Goal: Navigation & Orientation: Find specific page/section

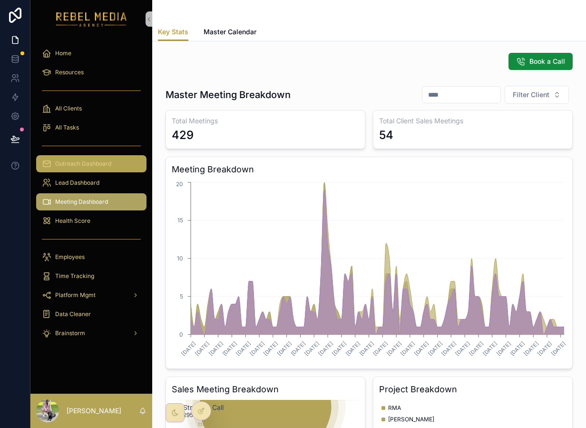
click at [99, 170] on div "Outreach Dashboard" at bounding box center [91, 163] width 99 height 15
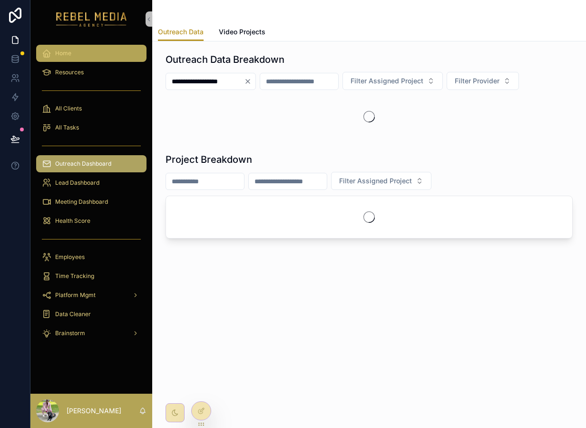
click at [100, 53] on div "Home" at bounding box center [91, 53] width 99 height 15
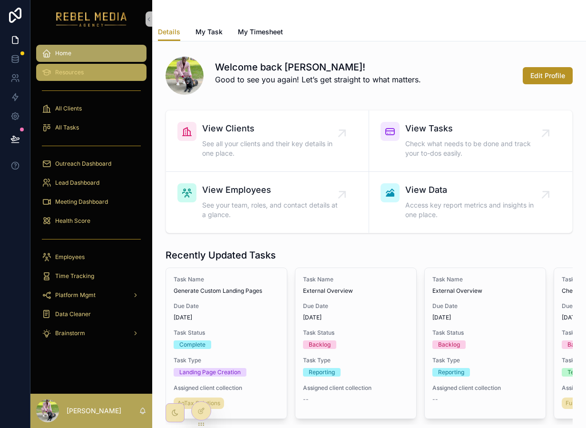
click at [91, 79] on div "Resources" at bounding box center [91, 72] width 99 height 15
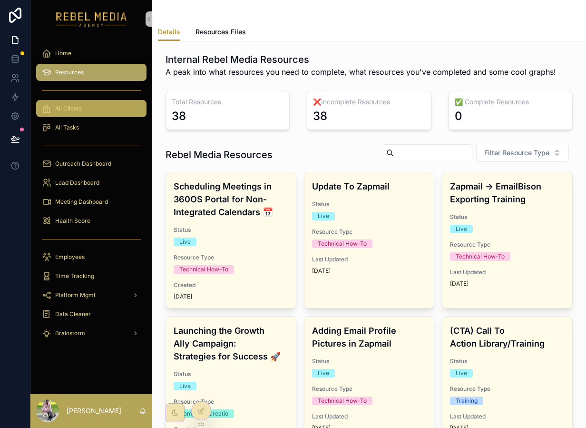
click at [94, 110] on div "All Clients" at bounding box center [91, 108] width 99 height 15
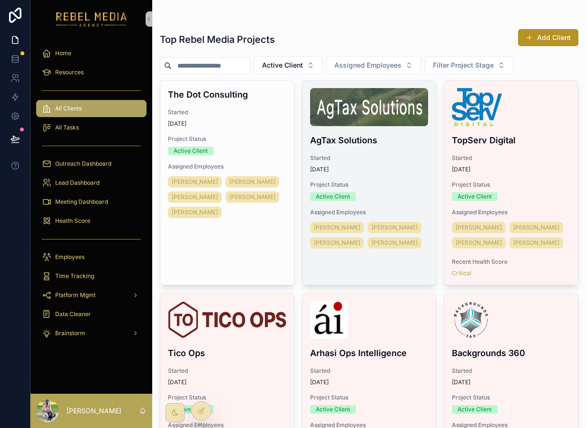
click at [397, 166] on div "[DATE]" at bounding box center [369, 170] width 119 height 8
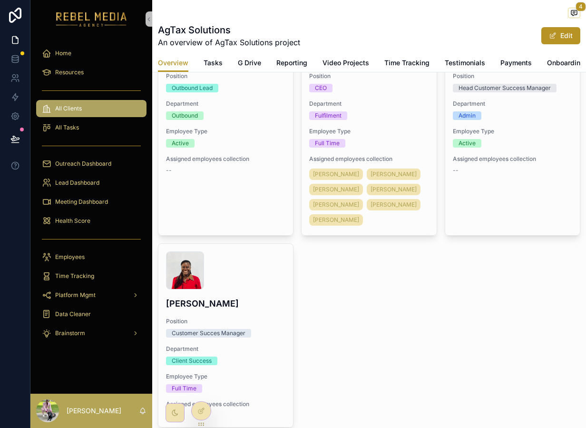
scroll to position [161, 0]
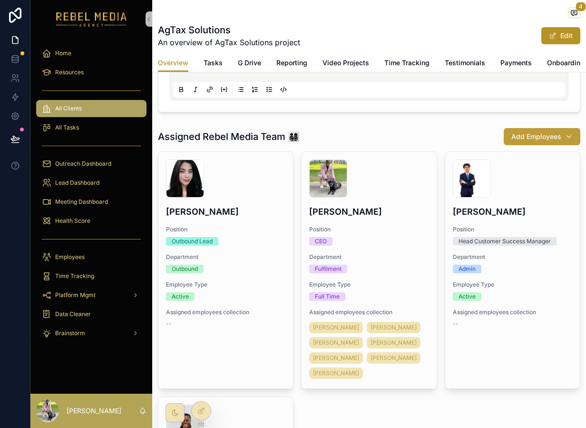
click at [541, 138] on span "Add Employees" at bounding box center [537, 137] width 50 height 10
click at [423, 143] on div "Assigned Rebel Media Team 👨‍👩‍👧‍👦 Add Employees" at bounding box center [369, 137] width 423 height 18
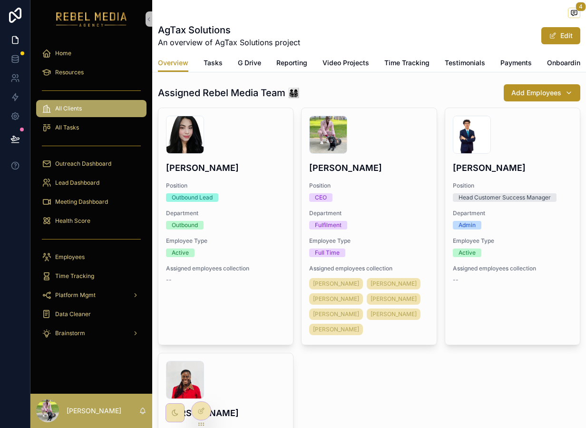
scroll to position [217, 0]
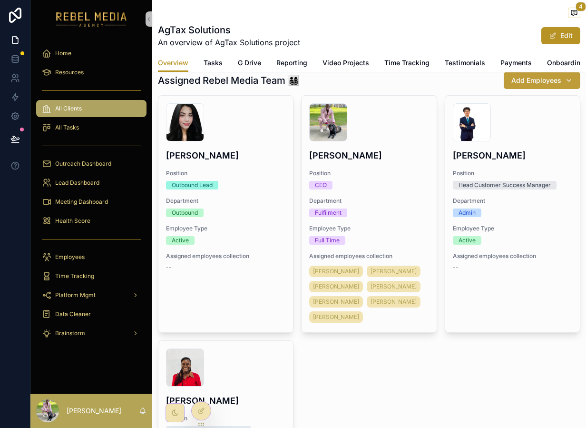
click at [549, 79] on span "Add Employees" at bounding box center [537, 81] width 50 height 10
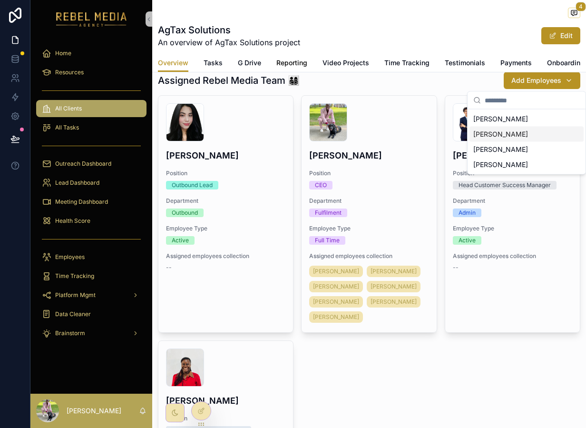
click at [288, 64] on span "Reporting" at bounding box center [292, 63] width 31 height 10
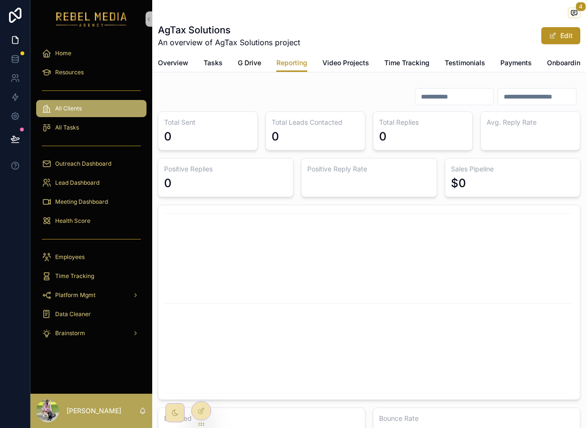
click at [249, 65] on span "G Drive" at bounding box center [249, 63] width 23 height 10
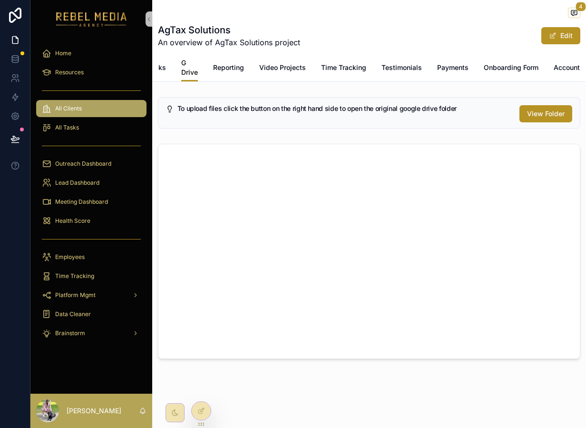
scroll to position [0, 96]
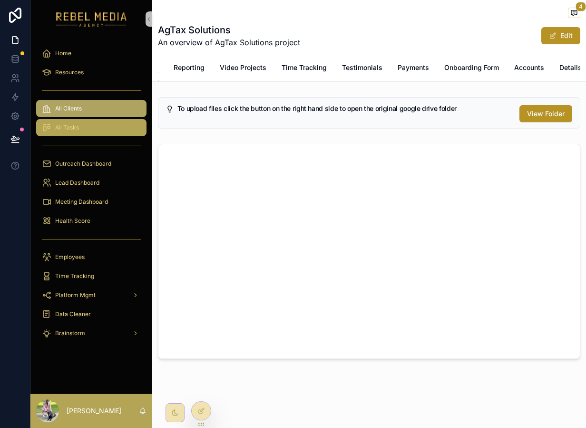
click at [85, 125] on div "All Tasks" at bounding box center [91, 127] width 99 height 15
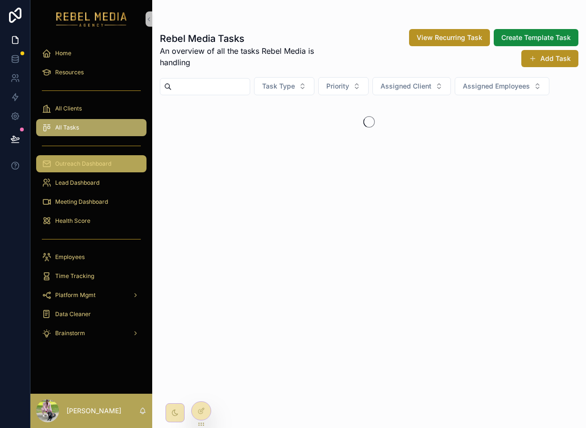
click at [72, 162] on span "Outreach Dashboard" at bounding box center [83, 164] width 56 height 8
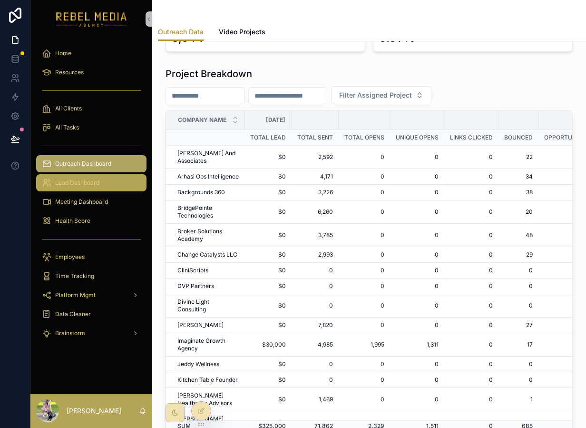
click at [98, 183] on span "Lead Dashboard" at bounding box center [77, 183] width 44 height 8
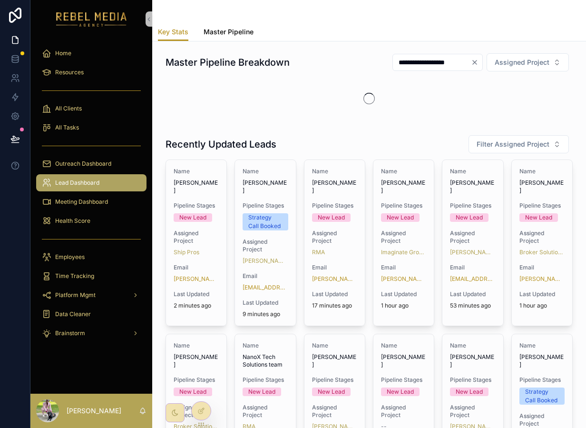
click at [233, 28] on span "Master Pipeline" at bounding box center [229, 32] width 50 height 10
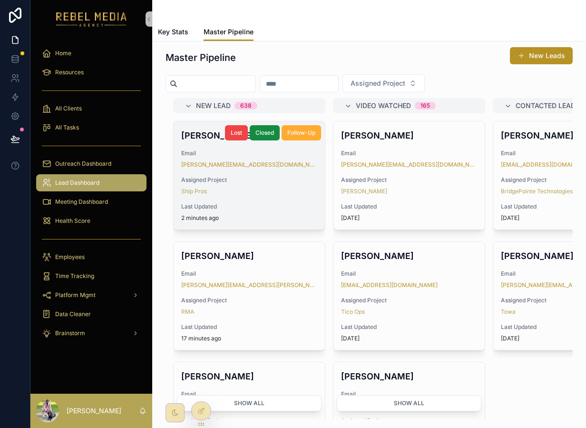
scroll to position [4, 0]
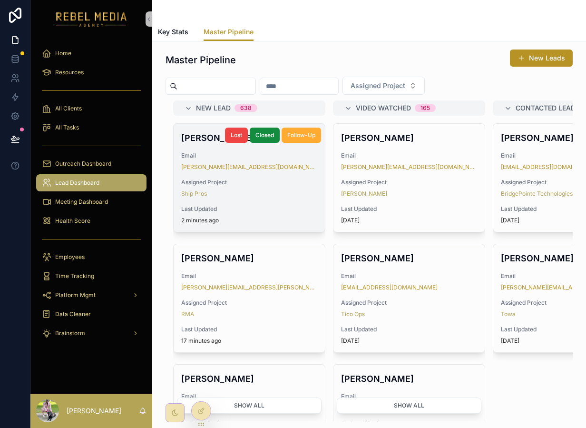
click at [305, 208] on span "Last Updated" at bounding box center [249, 209] width 136 height 8
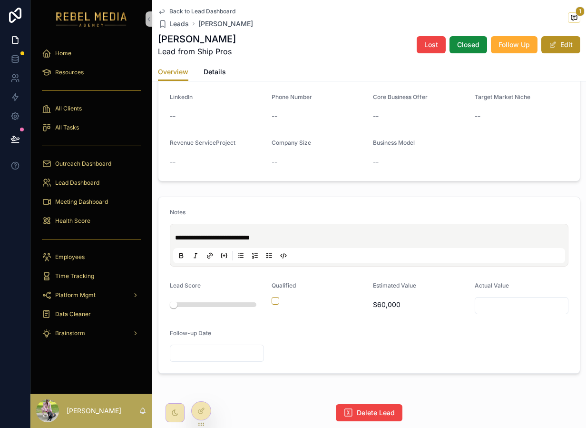
scroll to position [242, 0]
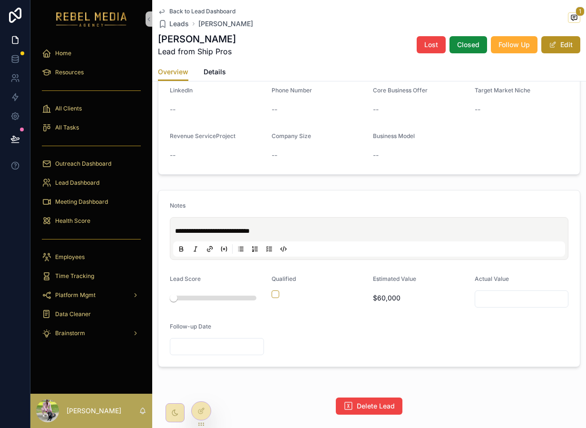
click at [296, 228] on p "**********" at bounding box center [371, 231] width 392 height 10
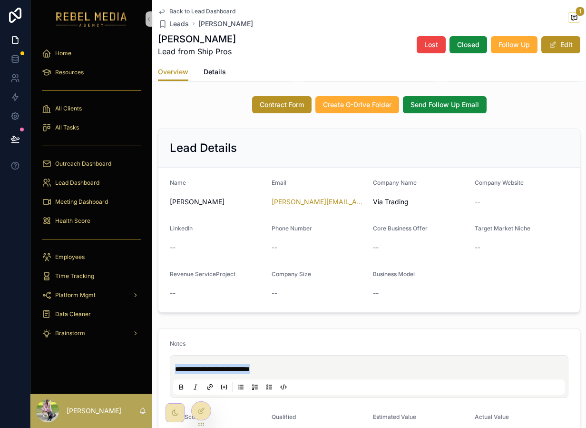
scroll to position [99, 0]
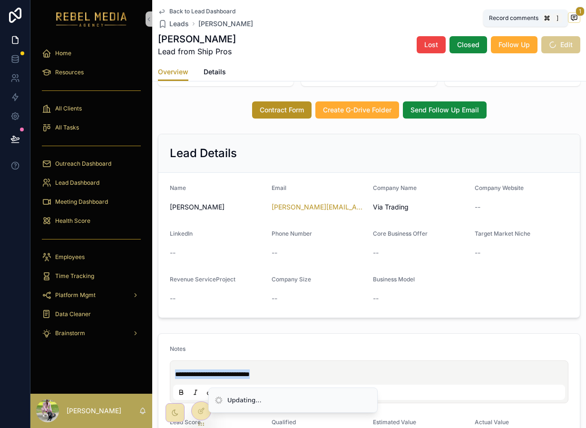
click at [577, 17] on icon "scrollable content" at bounding box center [575, 17] width 6 height 5
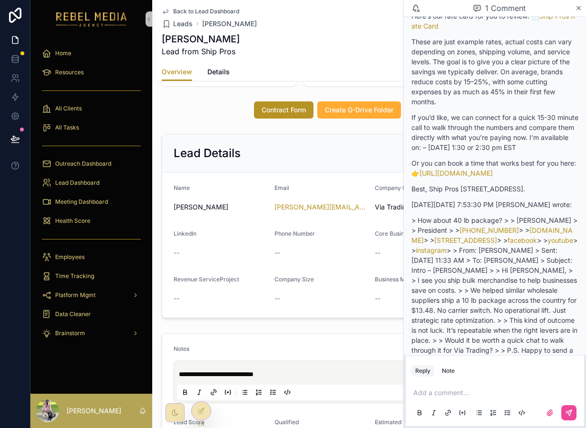
scroll to position [77, 0]
click at [434, 260] on p "> How about 40 lb package? > > [PERSON_NAME] > > President > > [PHONE_NUMBER] >…" at bounding box center [495, 309] width 167 height 190
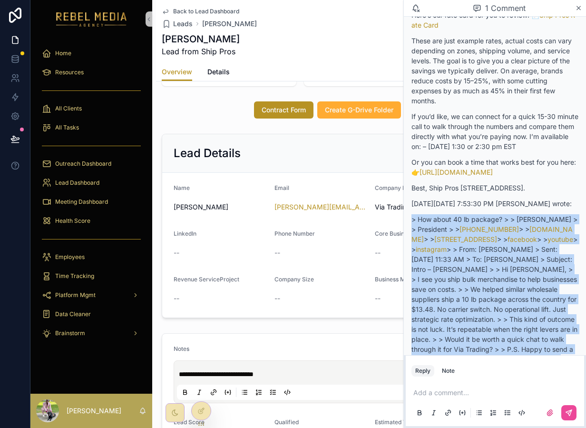
click at [434, 260] on p "> How about 40 lb package? > > [PERSON_NAME] > > President > > [PHONE_NUMBER] >…" at bounding box center [495, 309] width 167 height 190
click at [464, 258] on p "> How about 40 lb package? > > [PERSON_NAME] > > President > > [PHONE_NUMBER] >…" at bounding box center [495, 309] width 167 height 190
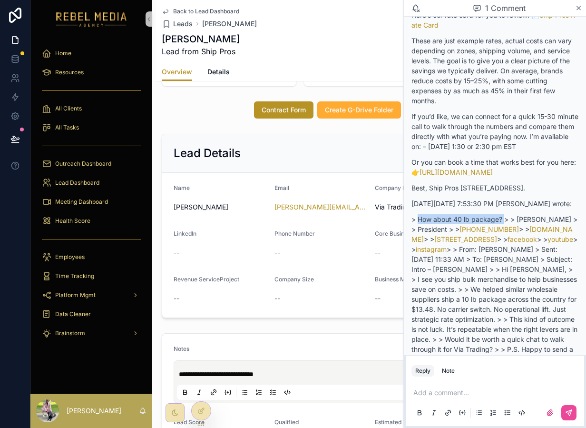
drag, startPoint x: 506, startPoint y: 258, endPoint x: 417, endPoint y: 258, distance: 88.5
click at [417, 258] on p "> How about 40 lb package? > > [PERSON_NAME] > > President > > [PHONE_NUMBER] >…" at bounding box center [495, 309] width 167 height 190
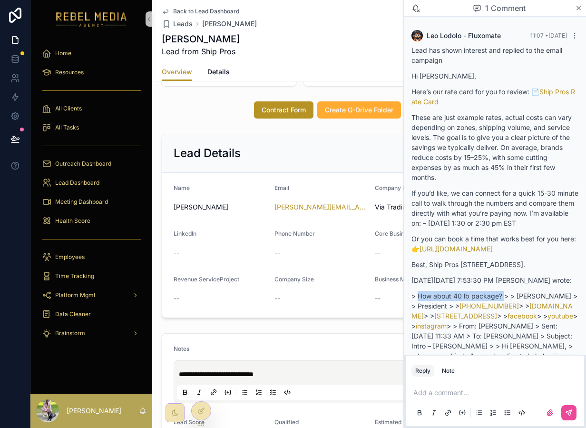
scroll to position [0, 0]
click at [581, 4] on icon "scrollable content" at bounding box center [578, 8] width 7 height 8
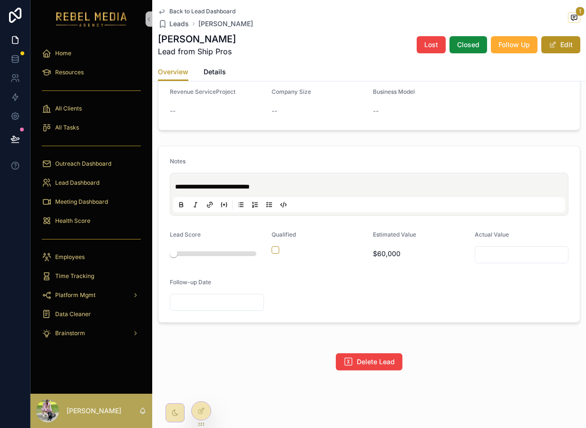
scroll to position [294, 0]
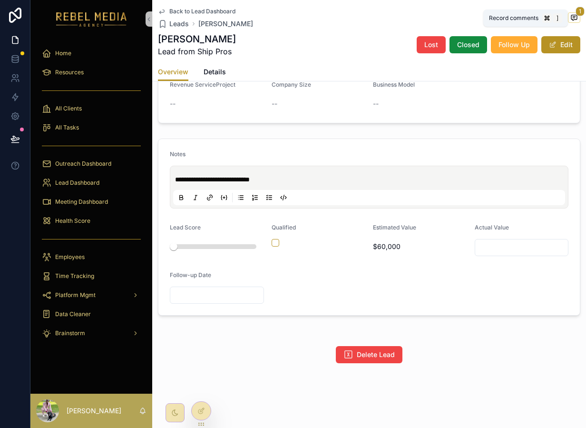
click at [576, 14] on span "1" at bounding box center [580, 12] width 9 height 10
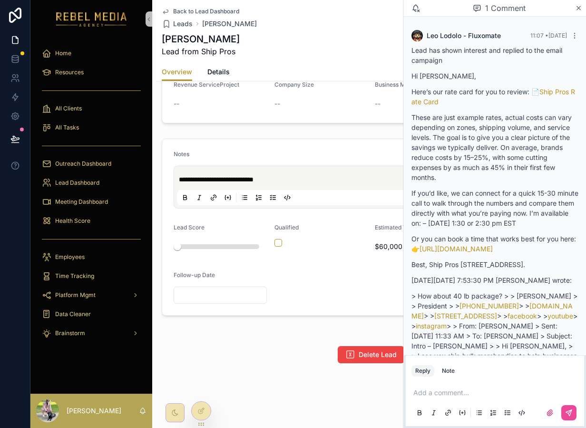
scroll to position [185, 0]
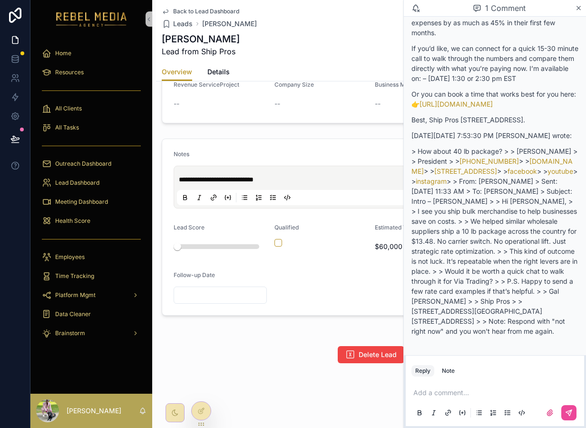
click at [279, 337] on div "**********" at bounding box center [371, 83] width 430 height 568
click at [339, 116] on form "Name [PERSON_NAME] Email [PERSON_NAME][EMAIL_ADDRESS][DOMAIN_NAME] Company Name…" at bounding box center [371, 50] width 418 height 145
click at [582, 9] on icon "scrollable content" at bounding box center [578, 8] width 7 height 8
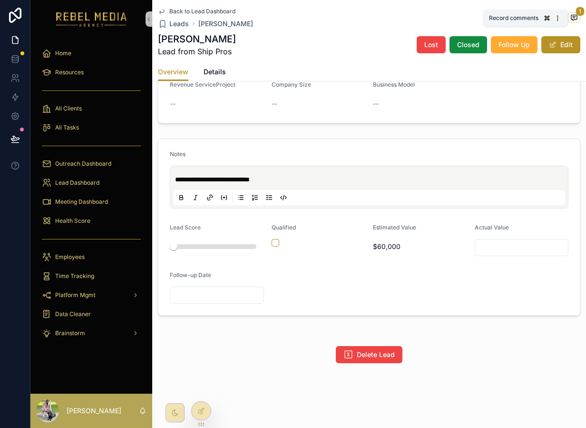
click at [574, 18] on icon "scrollable content" at bounding box center [574, 18] width 2 height 0
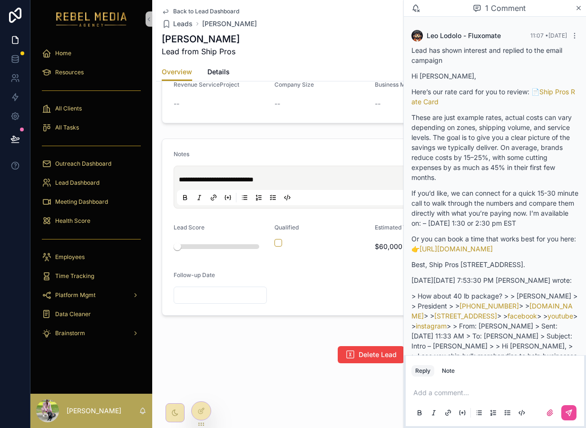
scroll to position [185, 0]
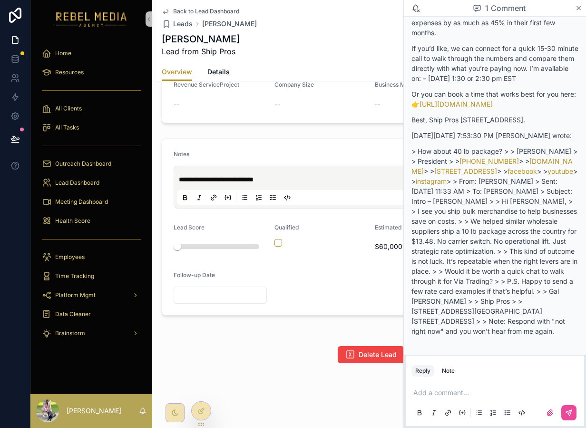
click at [435, 394] on p "scrollable content" at bounding box center [497, 393] width 167 height 10
click at [576, 12] on div "1 Comment" at bounding box center [495, 8] width 182 height 17
click at [580, 9] on icon "scrollable content" at bounding box center [579, 8] width 4 height 4
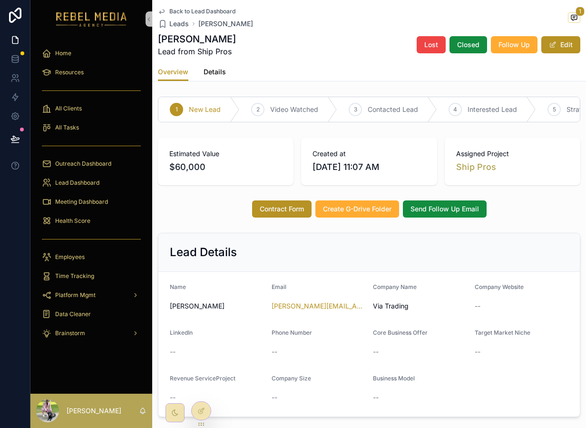
click at [218, 69] on span "Details" at bounding box center [215, 72] width 22 height 10
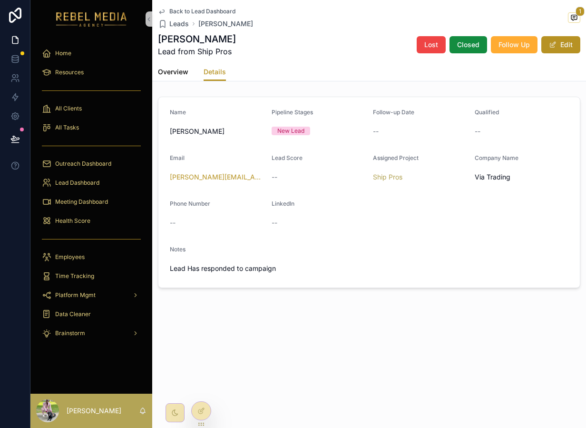
click at [182, 71] on span "Overview" at bounding box center [173, 72] width 30 height 10
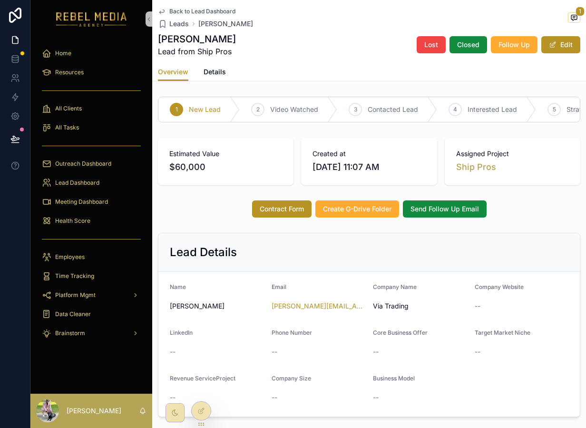
click at [189, 11] on span "Back to Lead Dashboard" at bounding box center [202, 12] width 66 height 8
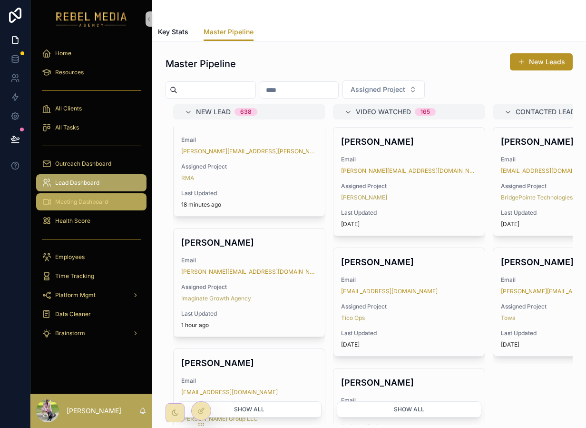
click at [83, 198] on div "Meeting Dashboard" at bounding box center [91, 201] width 99 height 15
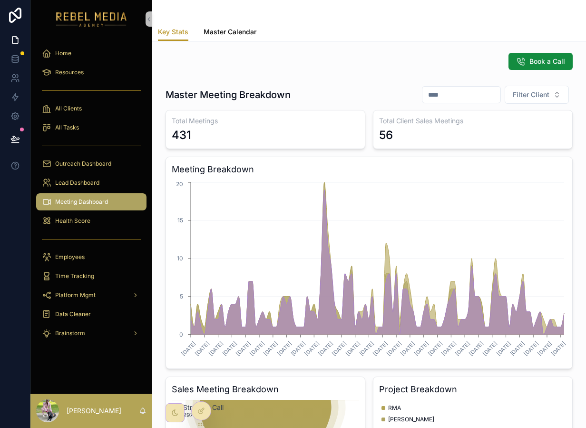
click at [219, 40] on link "Master Calendar" at bounding box center [230, 32] width 53 height 19
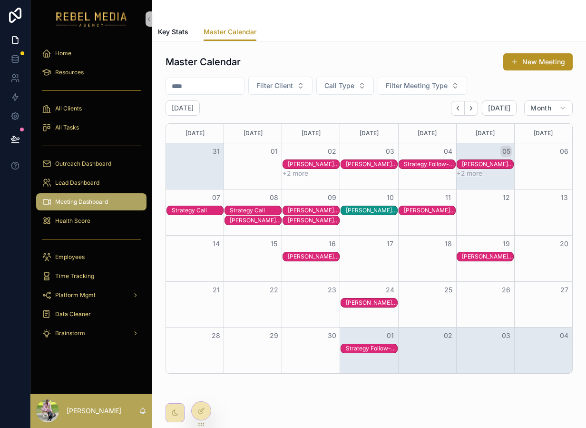
click at [440, 76] on div "Master Calendar New Meeting Filter Client Call Type Filter Meeting Type [DATE] …" at bounding box center [369, 213] width 407 height 321
click at [440, 82] on span "Filter Meeting Type" at bounding box center [417, 86] width 62 height 10
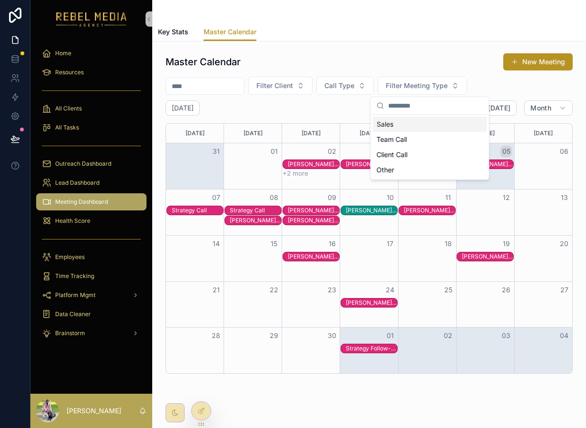
click at [447, 59] on div "Master Calendar New Meeting" at bounding box center [369, 62] width 407 height 18
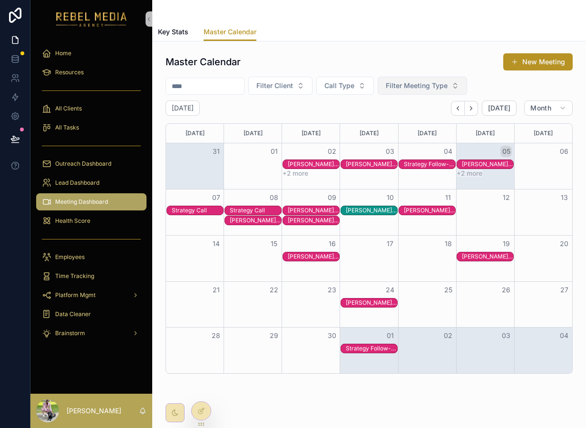
click at [445, 89] on span "Filter Meeting Type" at bounding box center [417, 86] width 62 height 10
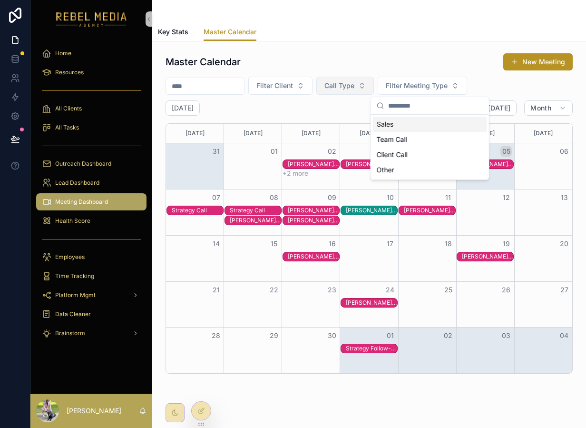
click at [355, 83] on span "Call Type" at bounding box center [340, 86] width 30 height 10
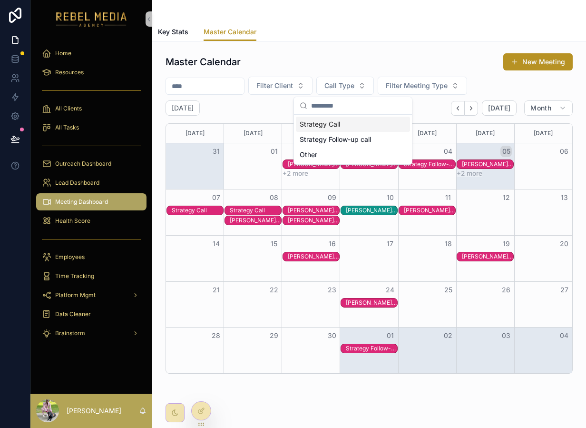
click at [387, 66] on div "Master Calendar New Meeting" at bounding box center [369, 62] width 407 height 18
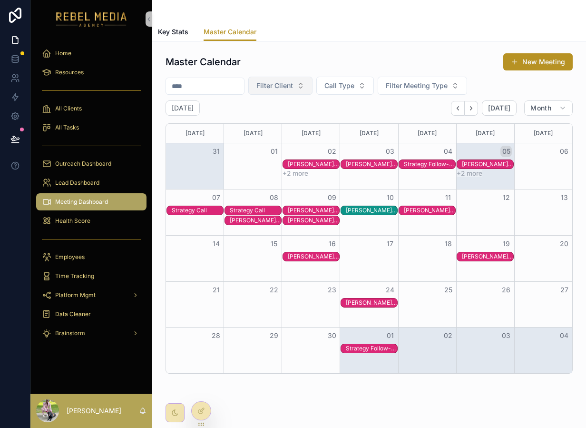
click at [293, 84] on span "Filter Client" at bounding box center [275, 86] width 37 height 10
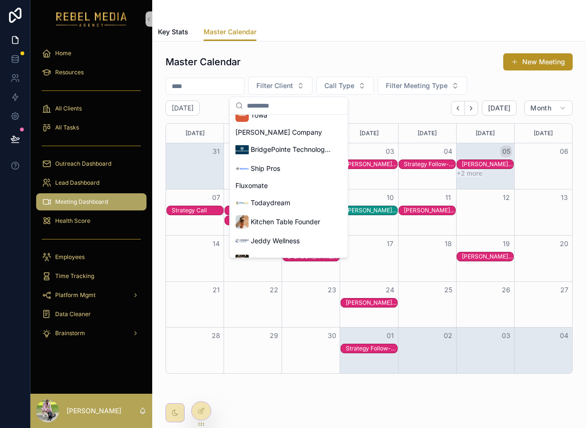
scroll to position [270, 0]
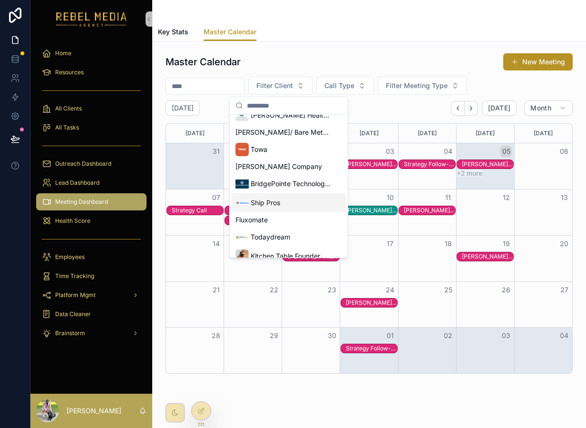
click at [271, 207] on span "Ship Pros" at bounding box center [266, 203] width 30 height 10
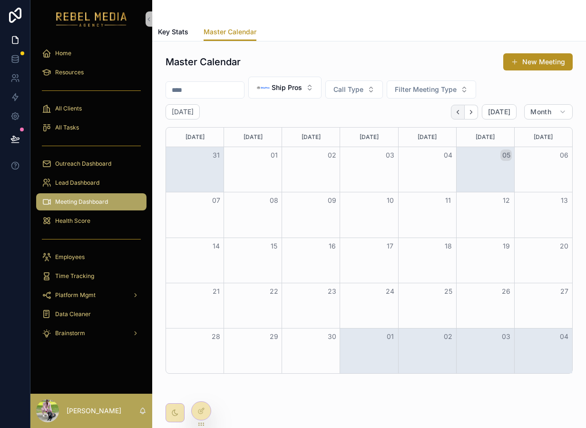
click at [460, 110] on icon "Back" at bounding box center [458, 112] width 7 height 7
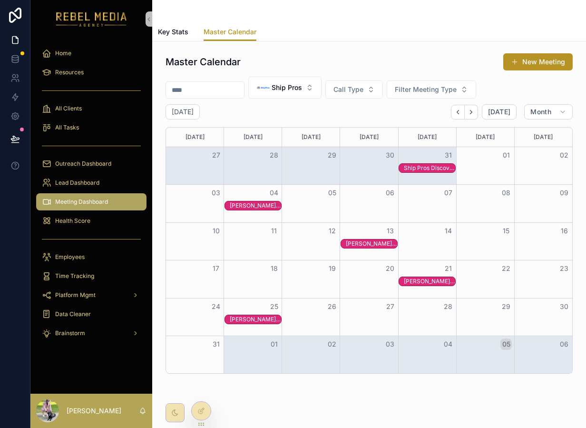
click at [375, 243] on div "[PERSON_NAME] Ship Pros Discovery Call" at bounding box center [371, 244] width 51 height 8
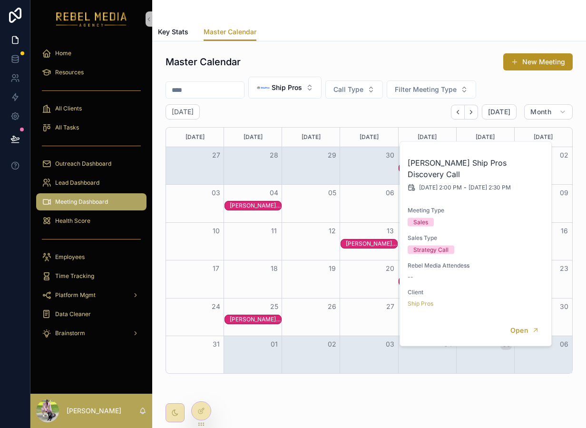
click at [357, 128] on div "[DATE]" at bounding box center [369, 137] width 55 height 19
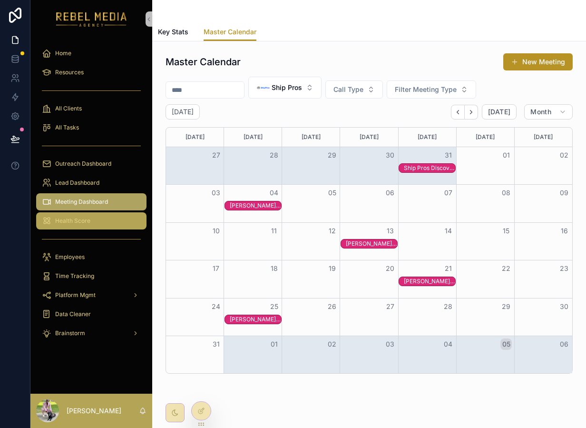
click at [73, 214] on div "Health Score" at bounding box center [91, 220] width 99 height 15
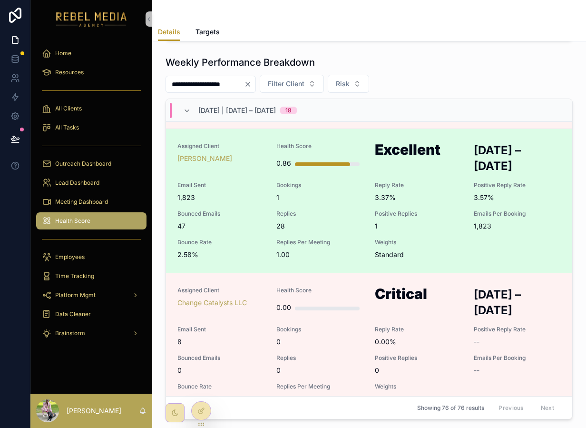
scroll to position [1722, 0]
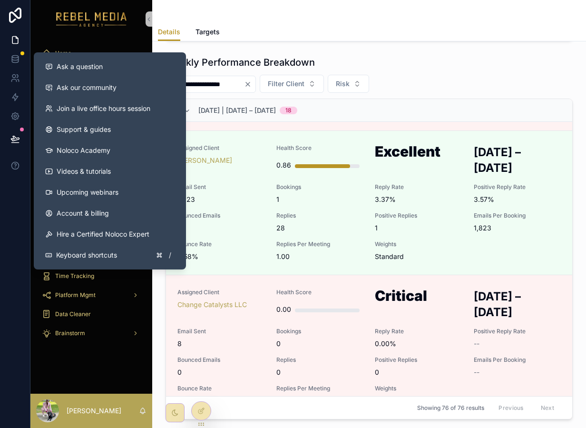
click at [231, 50] on div "**********" at bounding box center [369, 68] width 434 height 832
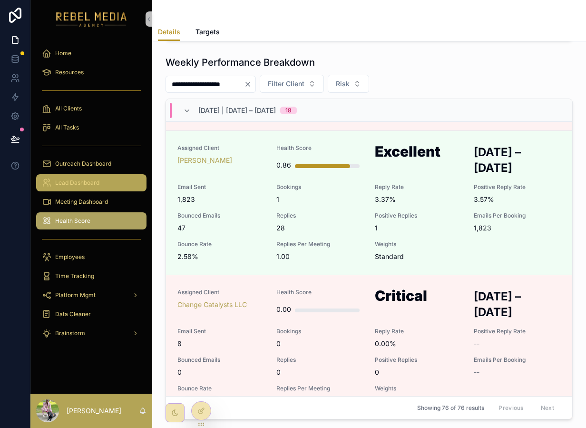
click at [89, 188] on div "Lead Dashboard" at bounding box center [91, 182] width 99 height 15
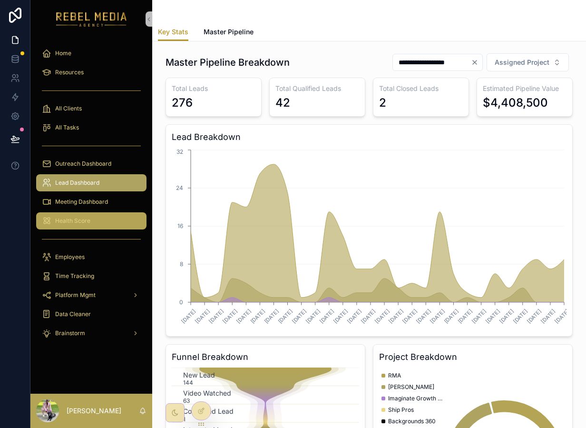
click at [109, 221] on div "Health Score" at bounding box center [91, 220] width 99 height 15
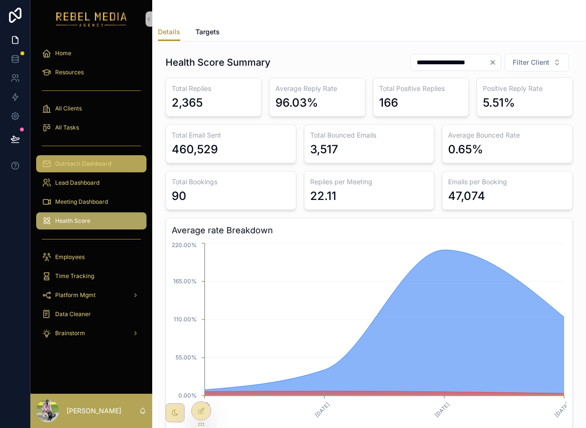
click at [105, 163] on span "Outreach Dashboard" at bounding box center [83, 164] width 56 height 8
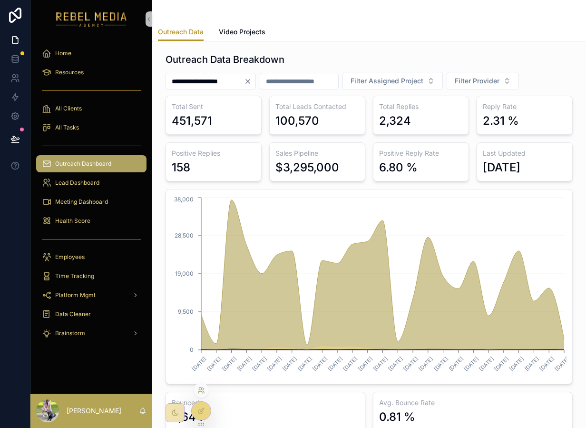
click at [202, 392] on icon at bounding box center [202, 391] width 8 height 8
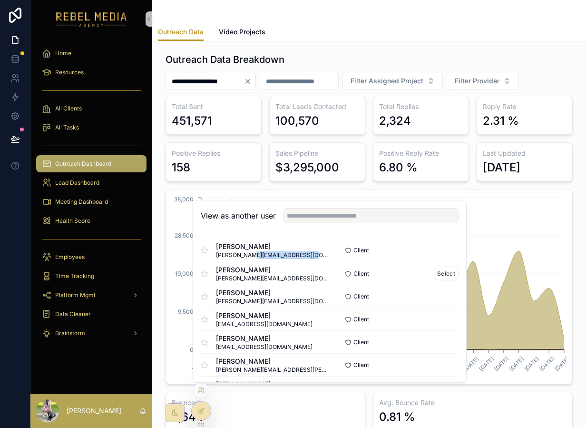
drag, startPoint x: 251, startPoint y: 259, endPoint x: 252, endPoint y: 268, distance: 9.1
click at [252, 258] on div "[PERSON_NAME] [PERSON_NAME][EMAIL_ADDRESS][DOMAIN_NAME] Client Select" at bounding box center [330, 250] width 258 height 23
click at [273, 255] on span "[PERSON_NAME][EMAIL_ADDRESS][DOMAIN_NAME]" at bounding box center [273, 255] width 114 height 8
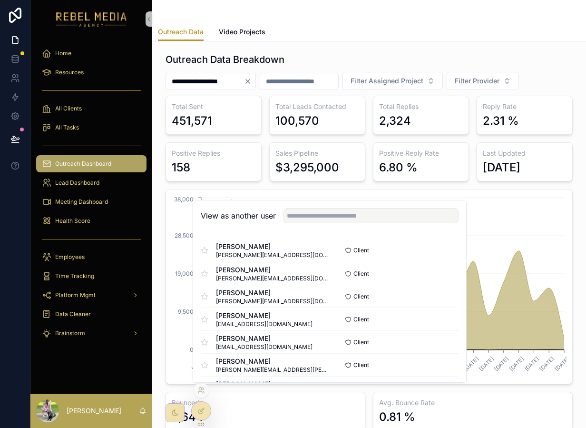
click at [260, 165] on div "Positive Replies 158" at bounding box center [214, 161] width 96 height 39
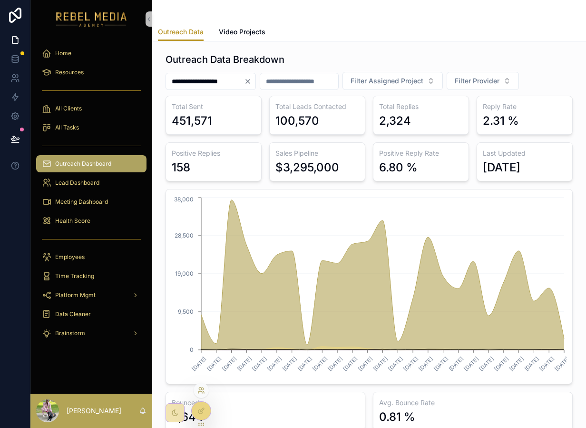
click at [204, 392] on icon at bounding box center [202, 391] width 8 height 8
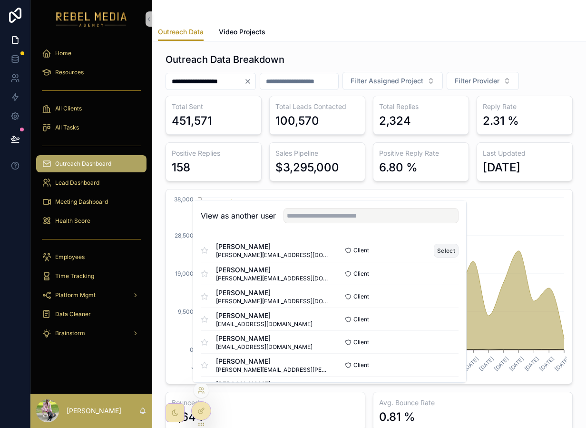
click at [446, 254] on button "Select" at bounding box center [446, 251] width 25 height 14
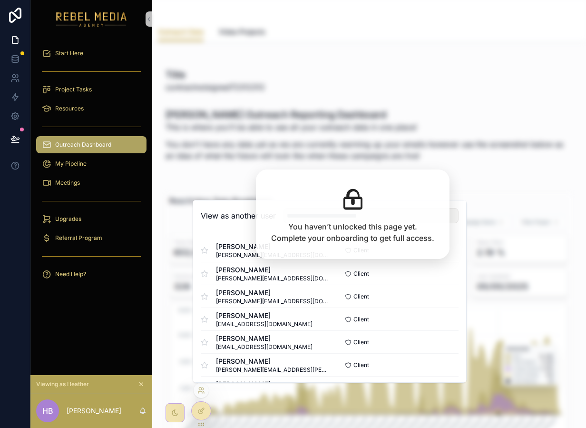
click at [357, 134] on div "Outreach Data Outreach Data Video Projects Title contractnotsigned72312312 [PER…" at bounding box center [369, 214] width 434 height 428
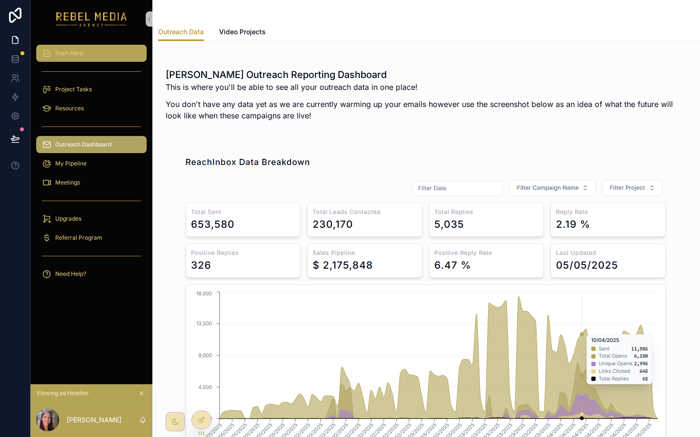
click at [104, 56] on div "Start Here" at bounding box center [91, 53] width 99 height 15
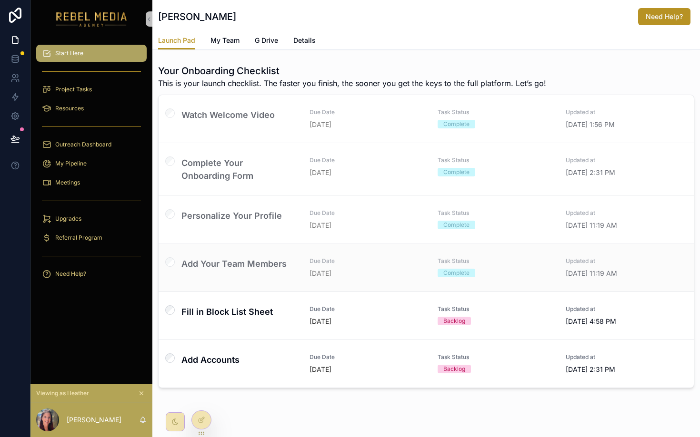
scroll to position [125, 0]
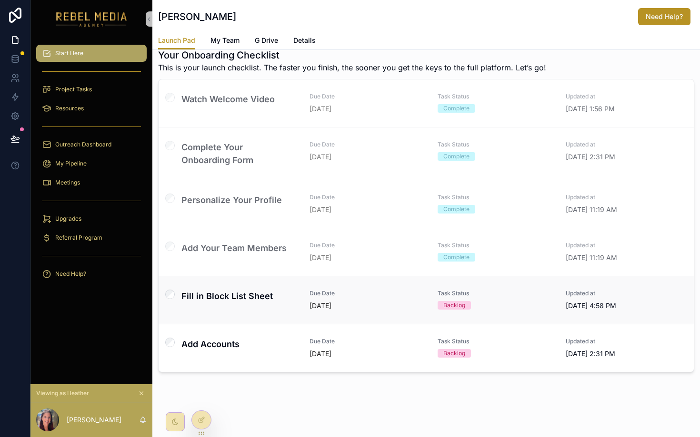
click at [237, 287] on link "Fill in Block List Sheet Due Date [DATE] Task Status Backlog Updated at [DATE] …" at bounding box center [426, 300] width 535 height 48
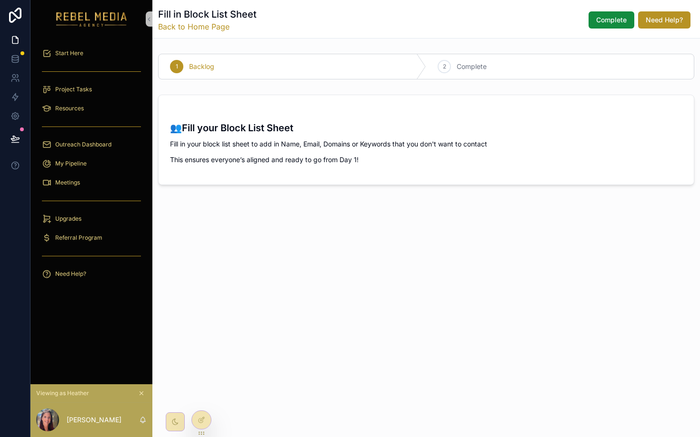
click at [236, 156] on p "This ensures everyone’s aligned and ready to go from Day 1!" at bounding box center [426, 160] width 512 height 10
click at [192, 27] on link "Back to Home Page" at bounding box center [207, 26] width 99 height 11
click at [87, 58] on div "Start Here" at bounding box center [91, 53] width 99 height 15
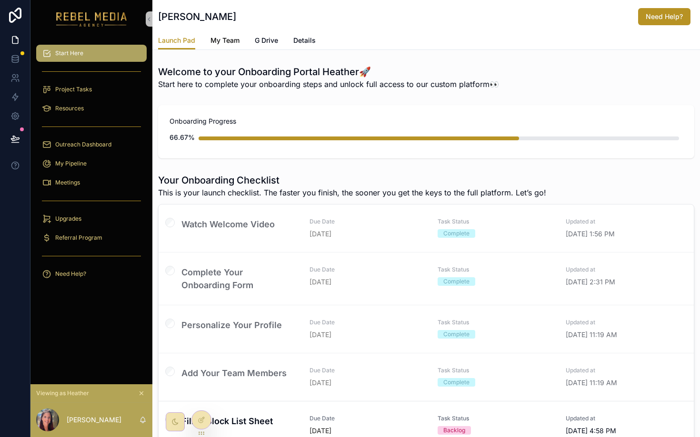
click at [224, 39] on span "My Team" at bounding box center [224, 41] width 29 height 10
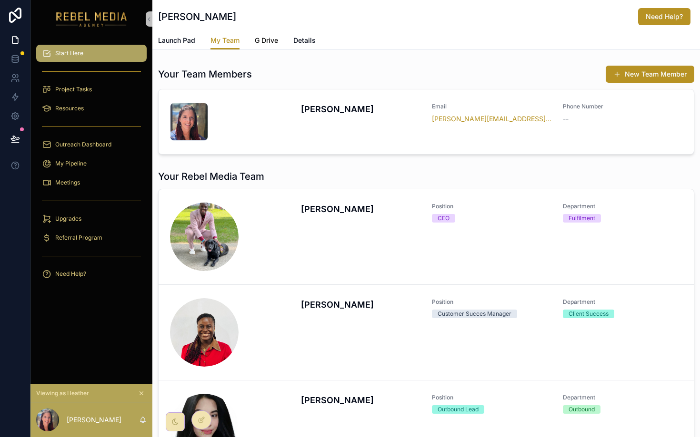
click at [263, 37] on span "G Drive" at bounding box center [266, 41] width 23 height 10
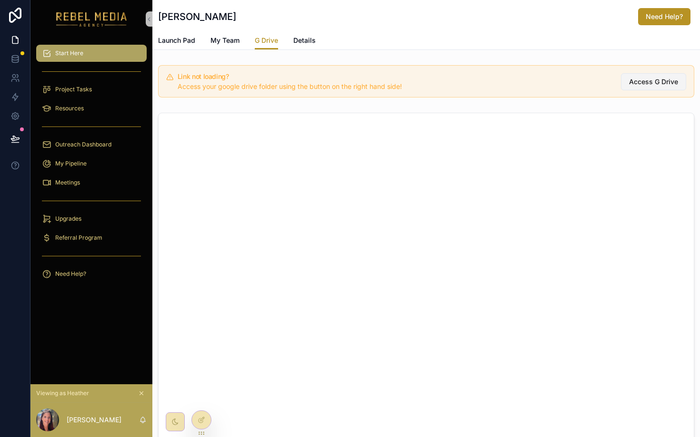
click at [586, 78] on span "Access G Drive" at bounding box center [653, 82] width 49 height 10
click at [128, 54] on div "Start Here" at bounding box center [91, 53] width 99 height 15
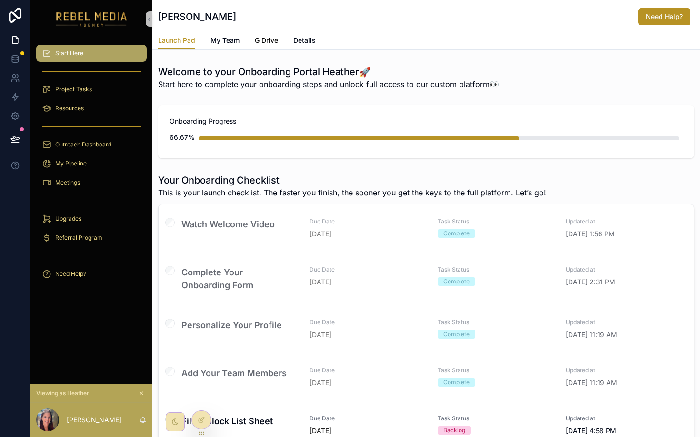
click at [266, 35] on link "G Drive" at bounding box center [266, 41] width 23 height 19
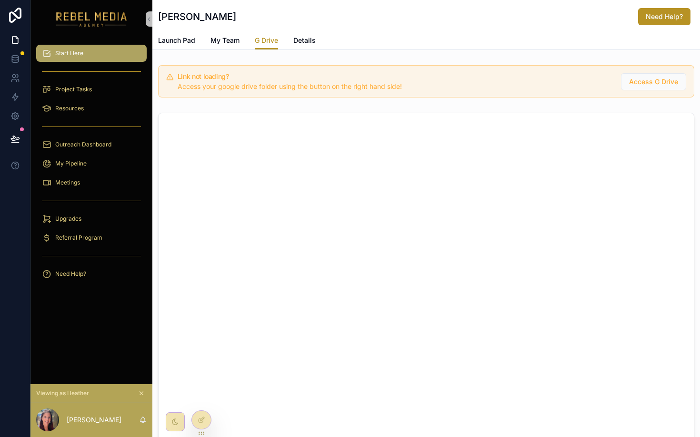
click at [295, 82] on span "Access your google drive folder using the button on the right hand side!" at bounding box center [290, 86] width 224 height 8
click at [84, 53] on div "Start Here" at bounding box center [91, 53] width 99 height 15
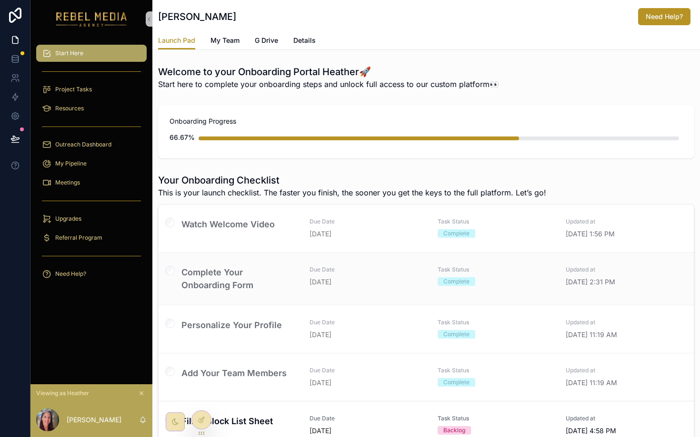
scroll to position [125, 0]
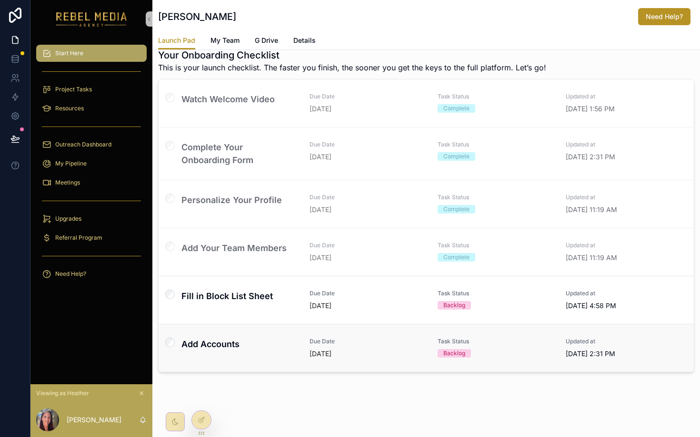
click at [256, 366] on link "Add Accounts Due Date [DATE] Task Status Backlog Updated at [DATE] 2:31 PM" at bounding box center [426, 348] width 535 height 48
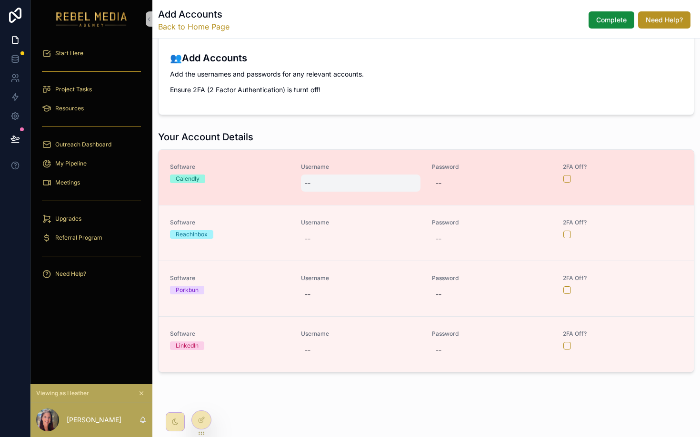
scroll to position [69, 0]
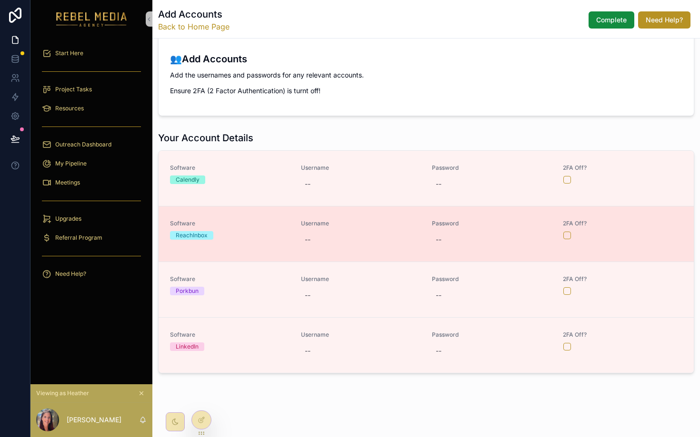
click at [200, 234] on div "ReachInbox" at bounding box center [192, 235] width 32 height 9
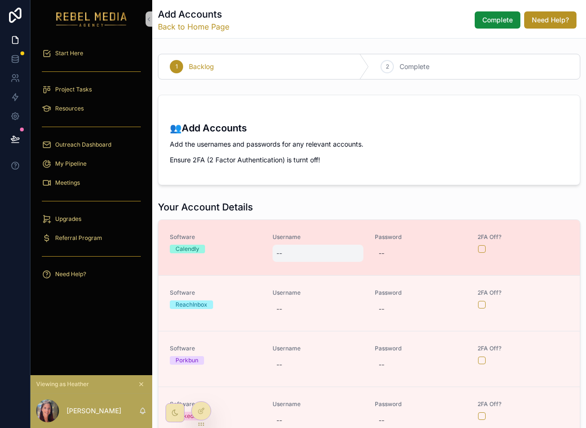
click at [313, 254] on div "--" at bounding box center [318, 253] width 91 height 17
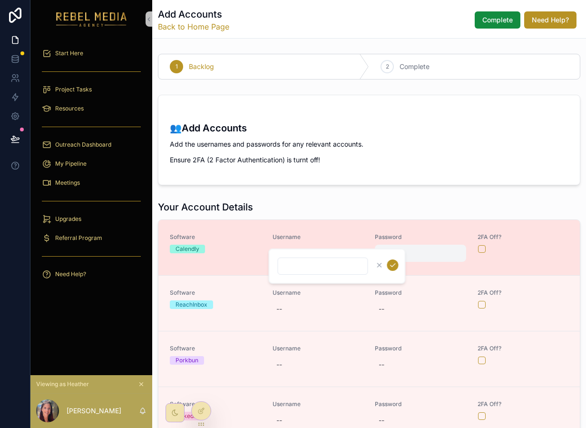
click at [415, 250] on div "--" at bounding box center [420, 253] width 91 height 17
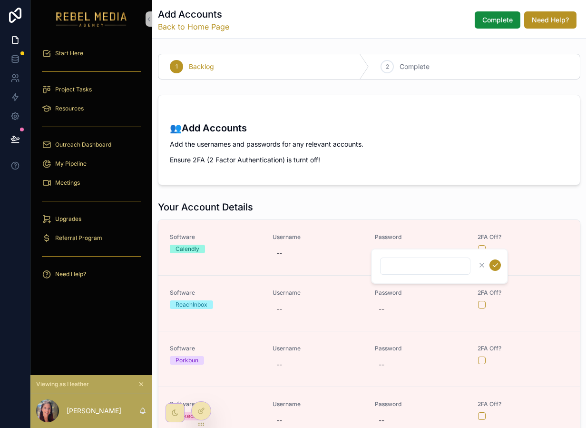
click at [480, 217] on div "Your Account Details Software Calendly Username -- Password -- 2FA Off? Softwar…" at bounding box center [369, 321] width 423 height 242
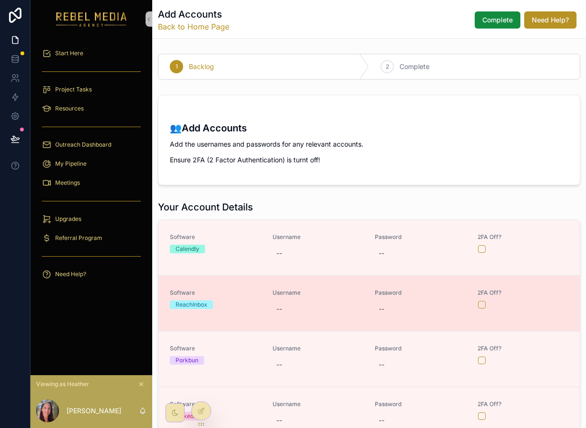
scroll to position [53, 0]
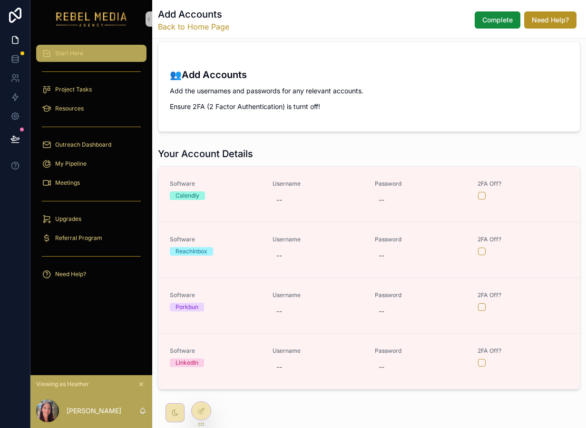
click at [78, 56] on span "Start Here" at bounding box center [69, 54] width 28 height 8
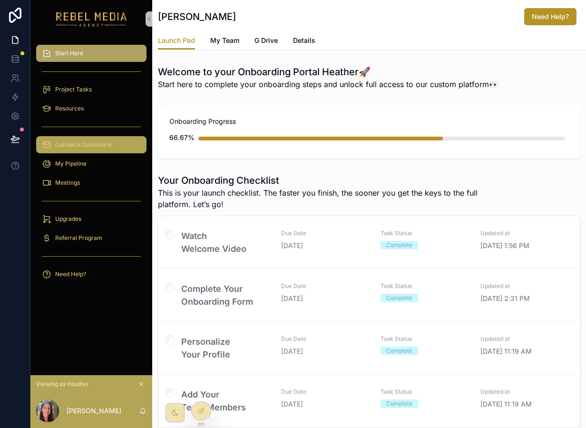
click at [86, 139] on div "Outreach Dashboard" at bounding box center [91, 144] width 99 height 15
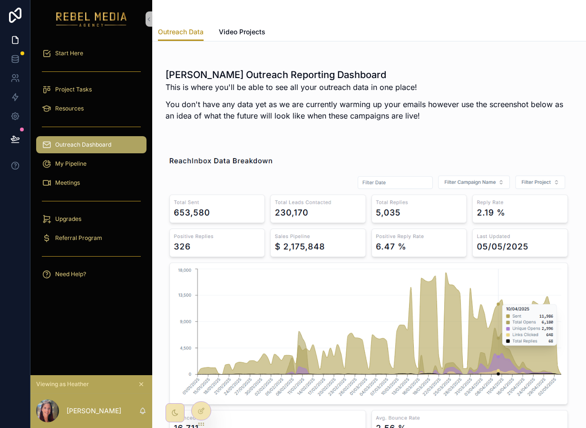
click at [81, 143] on span "Outreach Dashboard" at bounding box center [83, 145] width 56 height 8
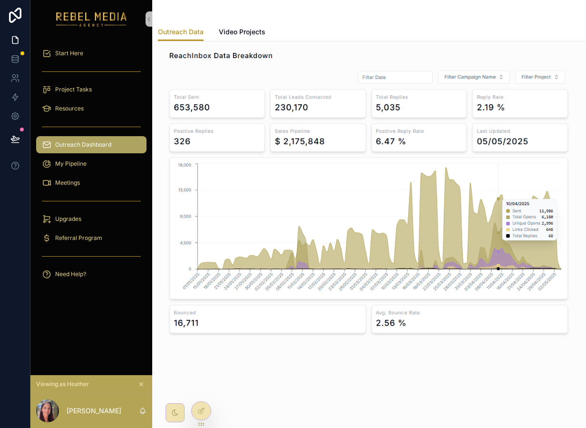
scroll to position [107, 0]
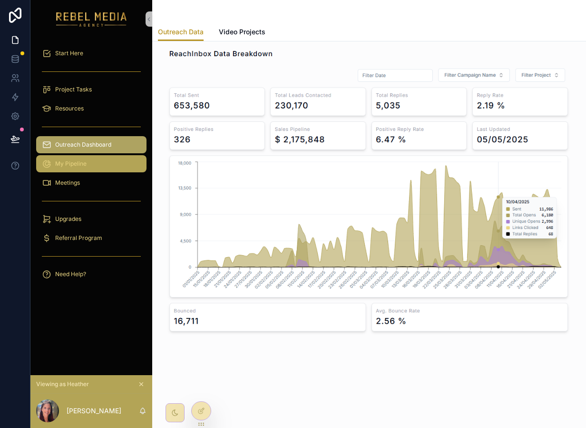
click at [99, 160] on div "My Pipeline" at bounding box center [91, 163] width 99 height 15
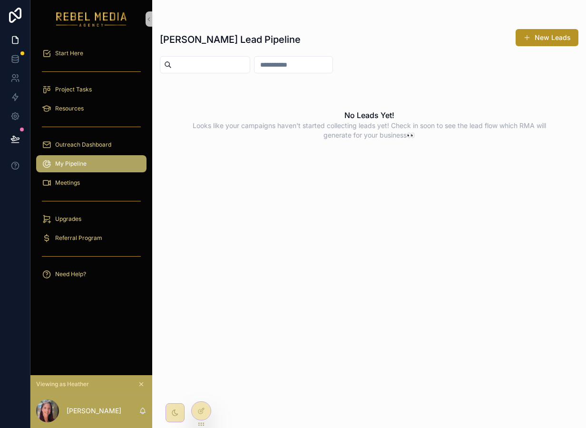
click at [143, 387] on button "scrollable content" at bounding box center [141, 384] width 10 height 10
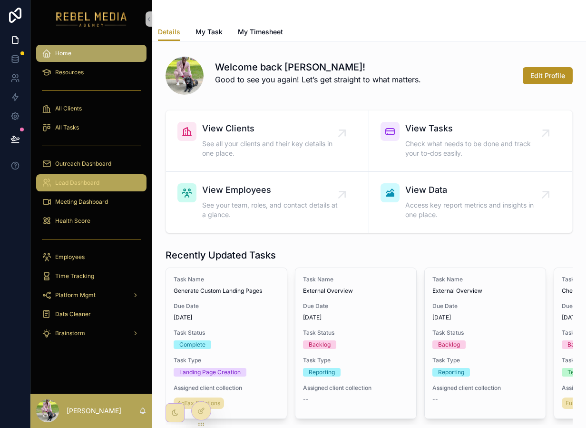
click at [83, 187] on div "Lead Dashboard" at bounding box center [91, 182] width 99 height 15
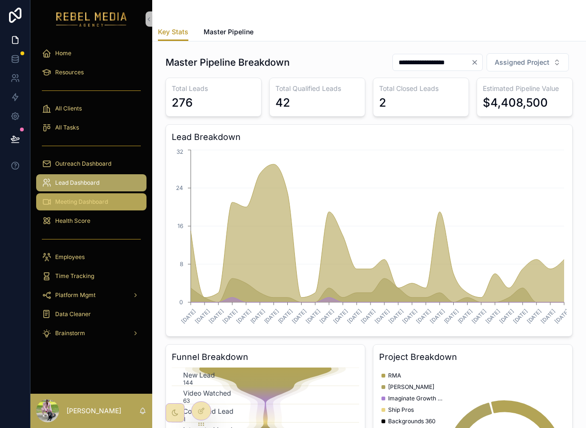
click at [88, 199] on span "Meeting Dashboard" at bounding box center [81, 202] width 53 height 8
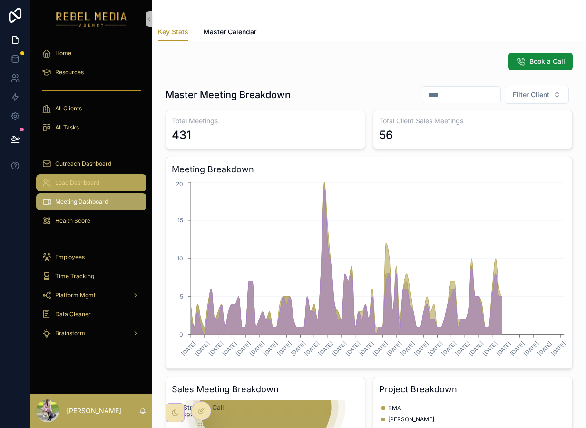
drag, startPoint x: 61, startPoint y: 196, endPoint x: 69, endPoint y: 185, distance: 13.6
click at [61, 196] on div "Meeting Dashboard" at bounding box center [91, 201] width 99 height 15
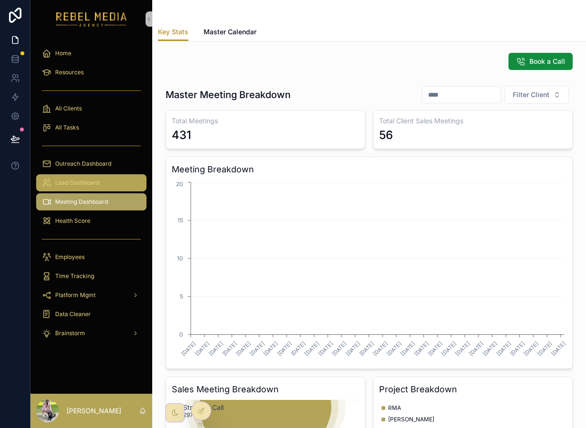
click at [72, 182] on span "Lead Dashboard" at bounding box center [77, 183] width 44 height 8
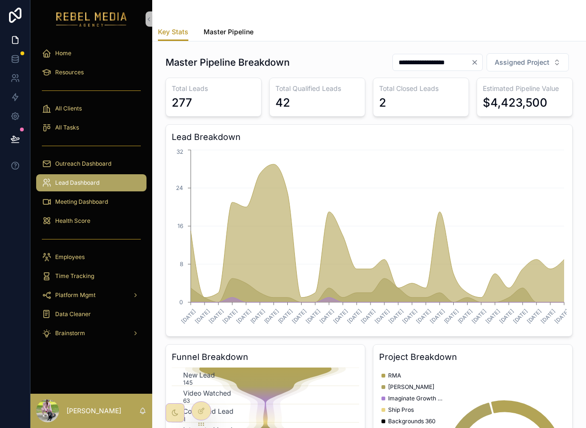
click at [223, 34] on span "Master Pipeline" at bounding box center [229, 32] width 50 height 10
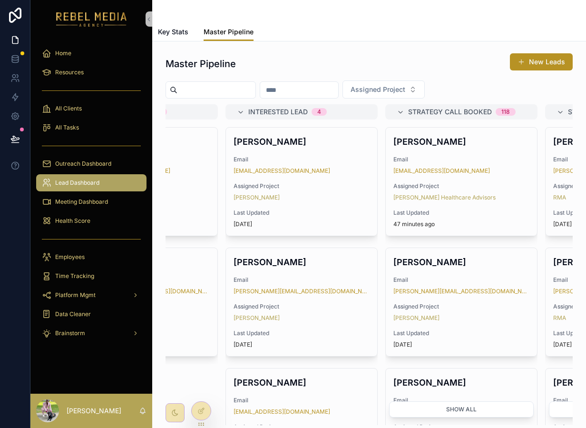
scroll to position [0, 428]
click at [203, 393] on icon at bounding box center [202, 391] width 8 height 8
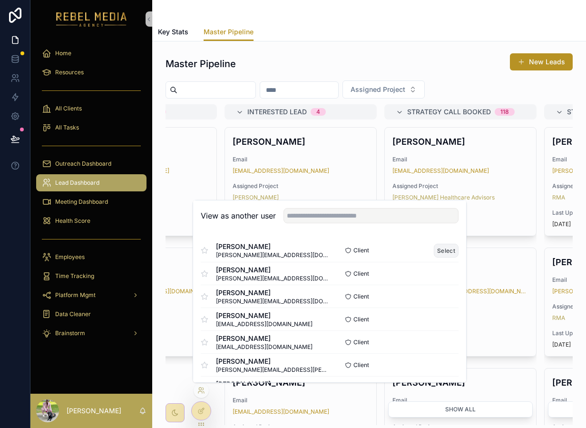
click at [446, 253] on button "Select" at bounding box center [446, 251] width 25 height 14
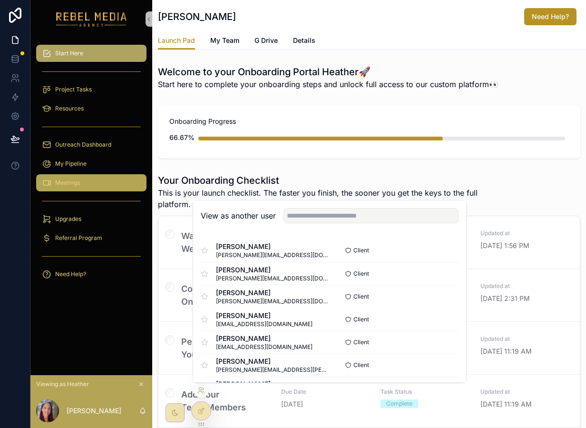
click at [95, 181] on div "Meetings" at bounding box center [91, 182] width 99 height 15
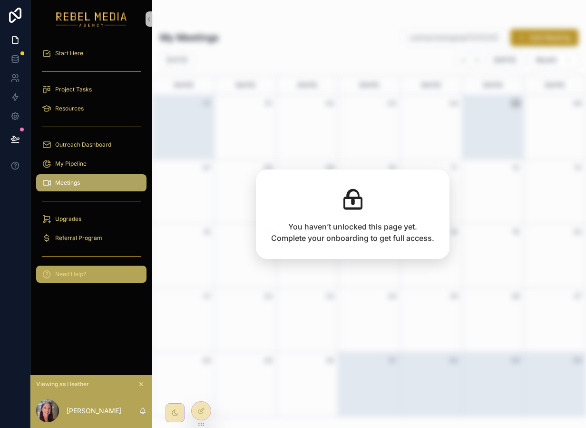
click at [84, 273] on span "Need Help?" at bounding box center [70, 274] width 31 height 8
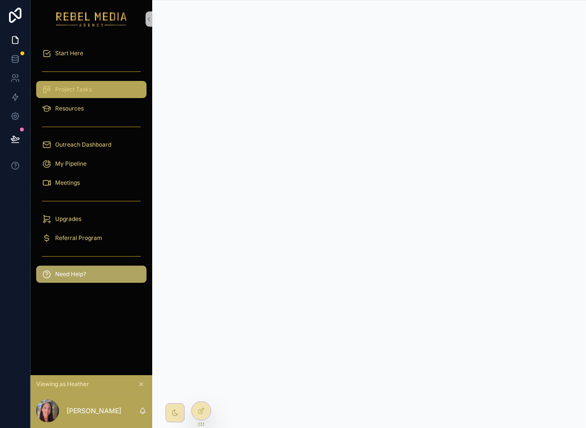
click at [99, 93] on div "Project Tasks" at bounding box center [91, 89] width 99 height 15
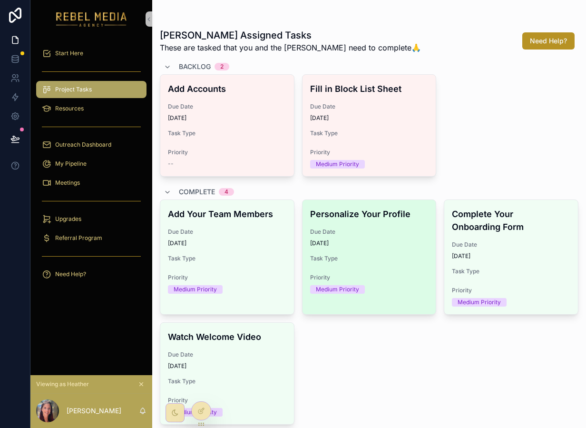
scroll to position [57, 0]
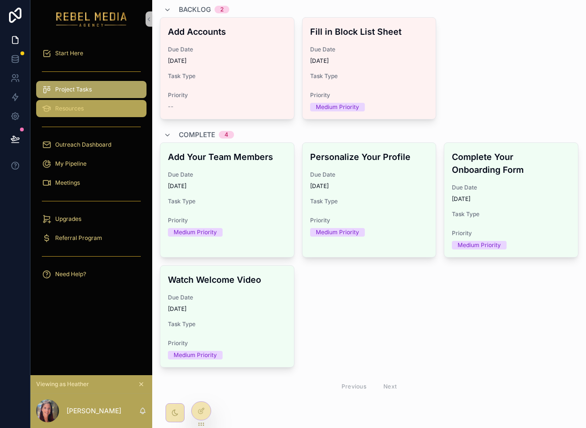
click at [82, 109] on span "Resources" at bounding box center [69, 109] width 29 height 8
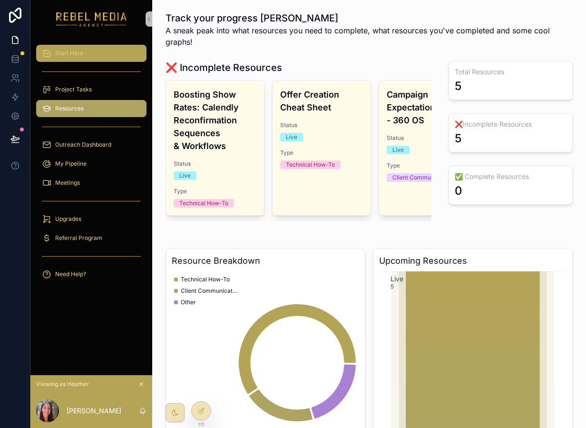
click at [119, 52] on div "Start Here" at bounding box center [91, 53] width 99 height 15
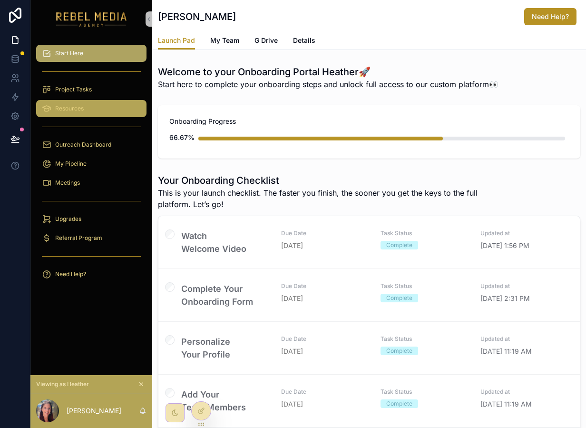
click at [75, 103] on div "Resources" at bounding box center [91, 108] width 99 height 15
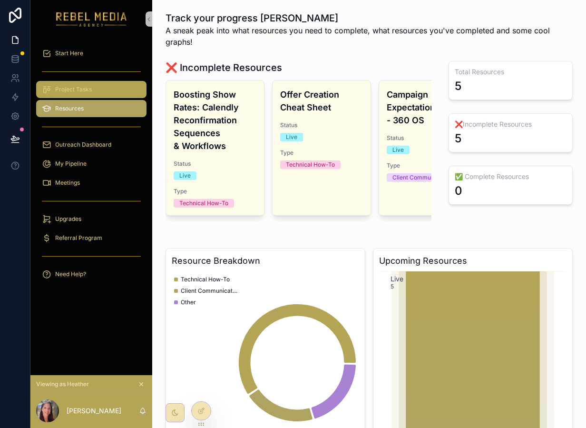
click at [74, 93] on span "Project Tasks" at bounding box center [73, 90] width 37 height 8
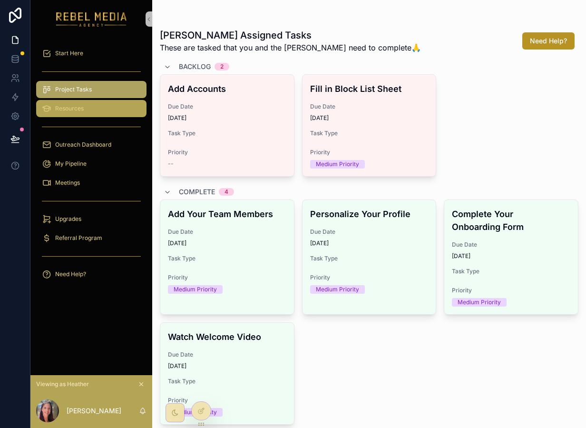
click at [82, 114] on div "Resources" at bounding box center [91, 108] width 99 height 15
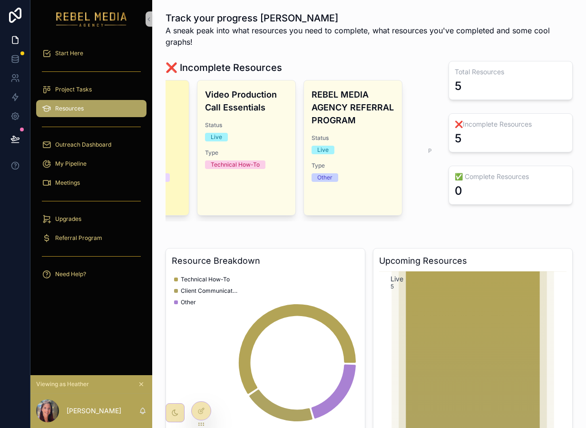
scroll to position [0, 295]
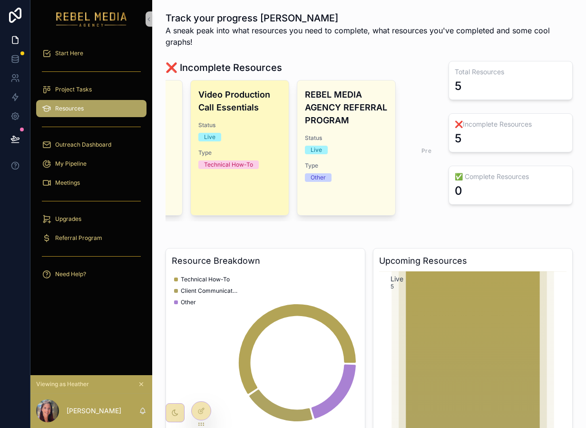
click at [242, 84] on div "Video Production Call Essentials Status Live Type Technical How-To" at bounding box center [240, 147] width 98 height 135
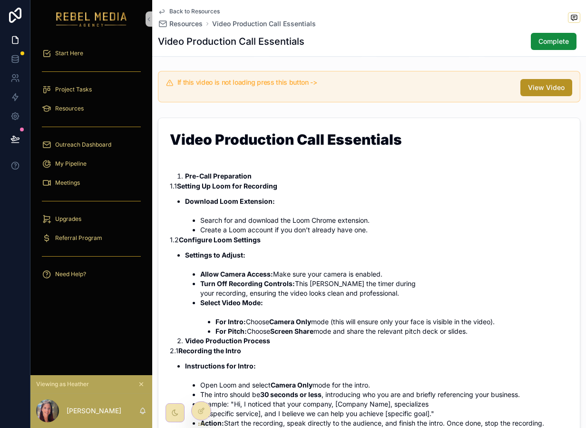
scroll to position [80, 0]
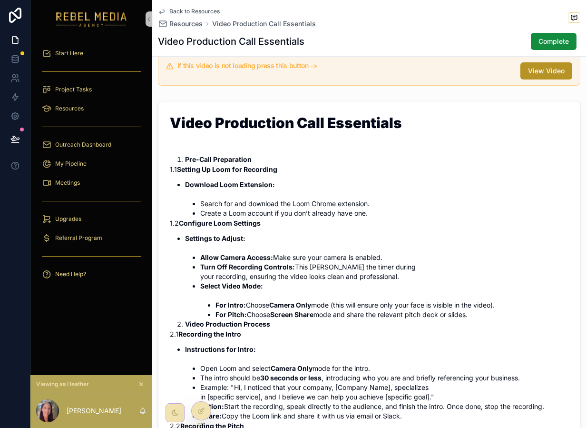
click at [215, 184] on strong "Download Loom Extension:" at bounding box center [230, 184] width 90 height 8
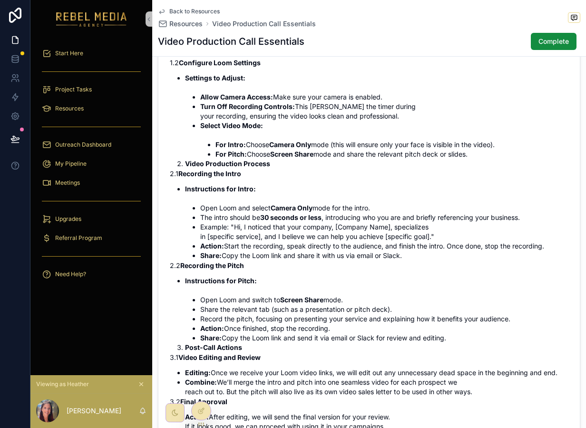
scroll to position [259, 0]
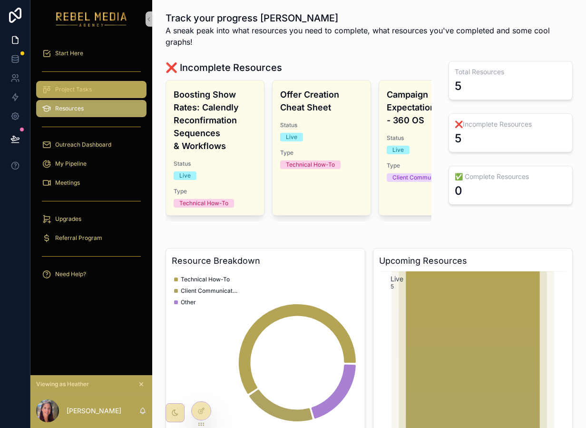
click at [95, 85] on div "Project Tasks" at bounding box center [91, 89] width 99 height 15
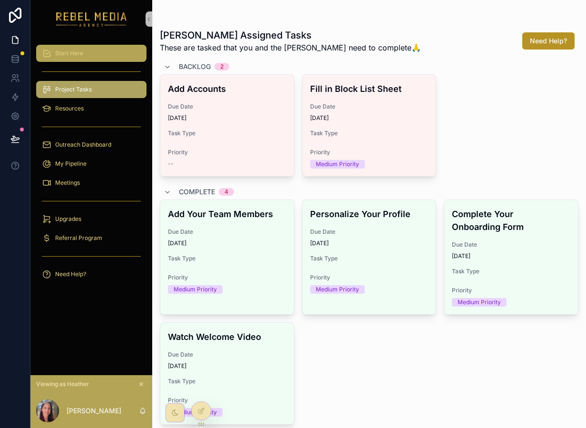
click at [80, 56] on span "Start Here" at bounding box center [69, 54] width 28 height 8
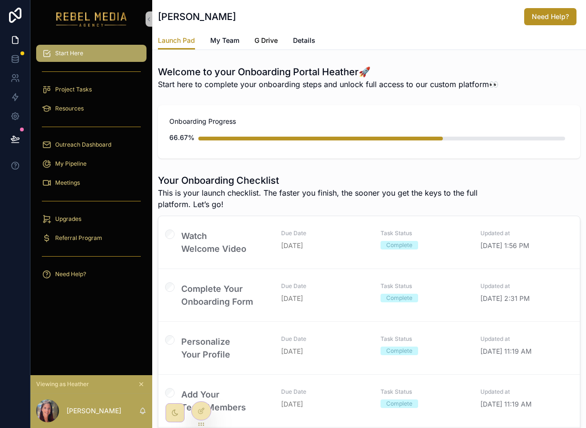
click at [271, 48] on link "G Drive" at bounding box center [266, 41] width 23 height 19
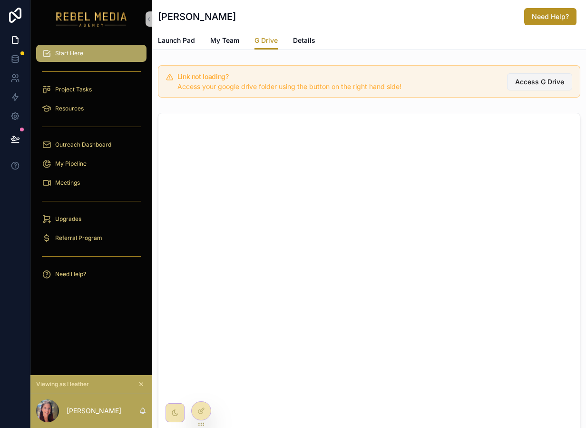
click at [545, 84] on span "Access G Drive" at bounding box center [540, 82] width 49 height 10
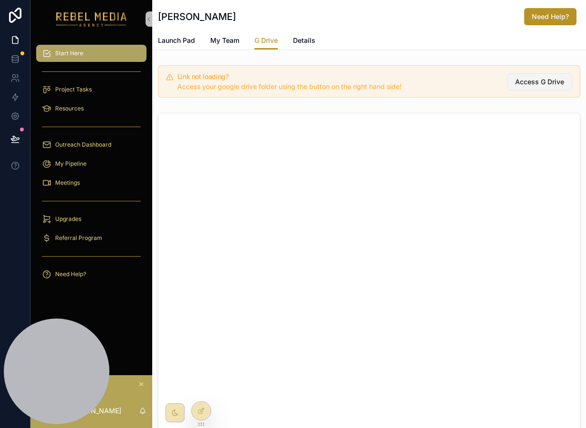
click at [544, 78] on span "Access G Drive" at bounding box center [540, 82] width 49 height 10
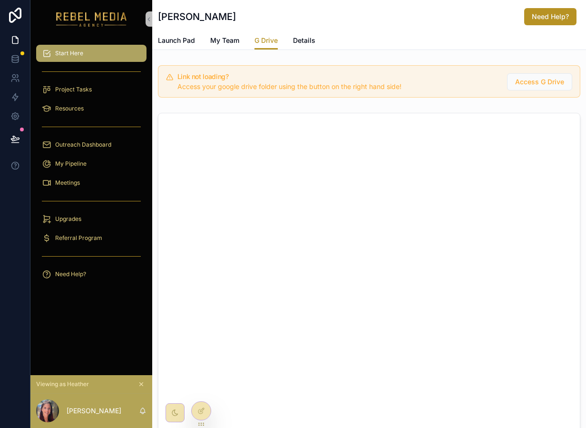
click at [256, 31] on div "Launch Pad My Team G Drive Details" at bounding box center [369, 40] width 423 height 18
click at [515, 72] on div "Link not loading? Access your google drive folder using the button on the right…" at bounding box center [369, 81] width 423 height 32
click at [515, 73] on button "Access G Drive" at bounding box center [539, 81] width 65 height 17
click at [119, 92] on div "Project Tasks" at bounding box center [91, 89] width 99 height 15
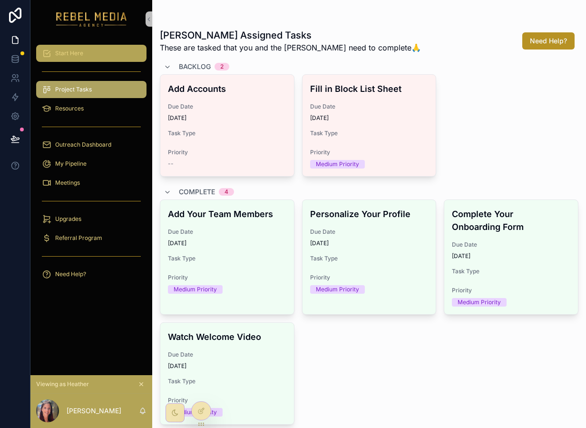
click at [106, 53] on div "Start Here" at bounding box center [91, 53] width 99 height 15
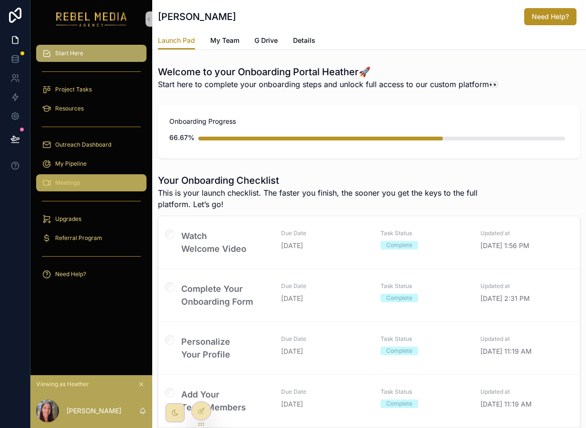
click at [76, 185] on span "Meetings" at bounding box center [67, 183] width 25 height 8
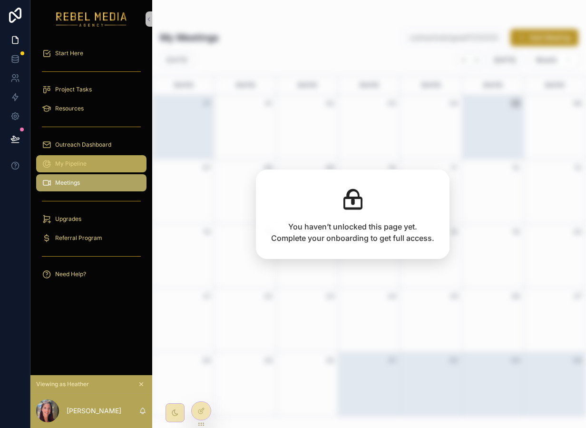
click at [89, 170] on div "My Pipeline" at bounding box center [91, 163] width 99 height 15
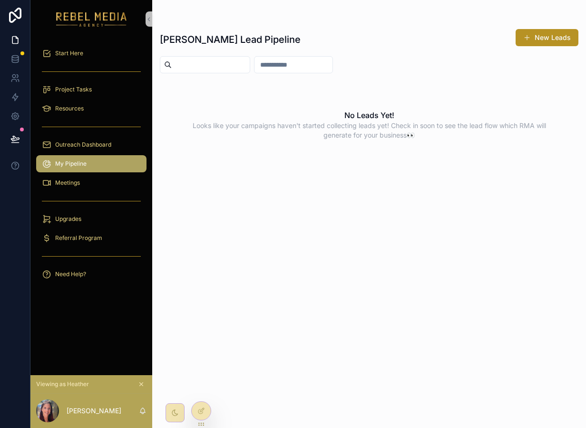
click at [143, 384] on icon "scrollable content" at bounding box center [141, 384] width 7 height 7
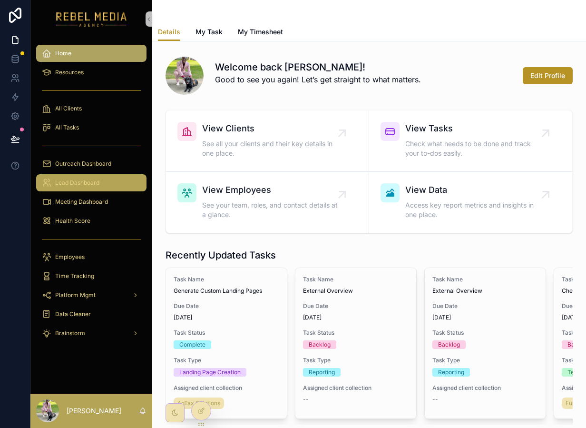
click at [106, 181] on div "Lead Dashboard" at bounding box center [91, 182] width 99 height 15
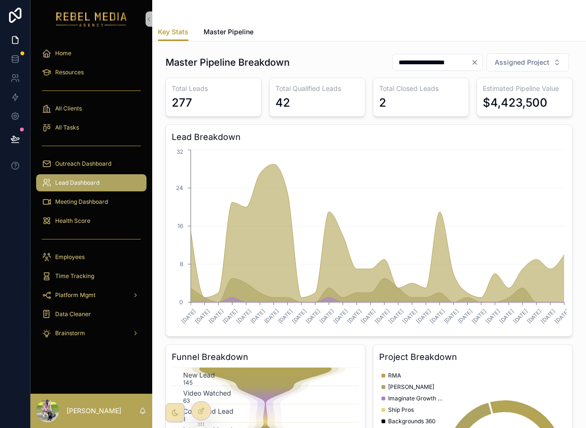
click at [104, 191] on link "Lead Dashboard" at bounding box center [91, 182] width 110 height 17
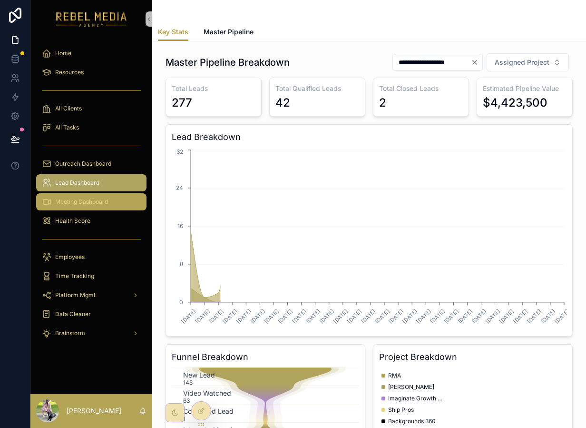
click at [105, 205] on span "Meeting Dashboard" at bounding box center [81, 202] width 53 height 8
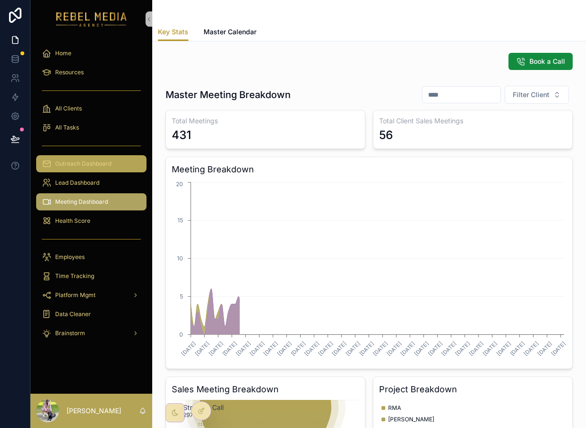
drag, startPoint x: 90, startPoint y: 163, endPoint x: 99, endPoint y: 163, distance: 9.0
click at [90, 163] on span "Outreach Dashboard" at bounding box center [83, 164] width 56 height 8
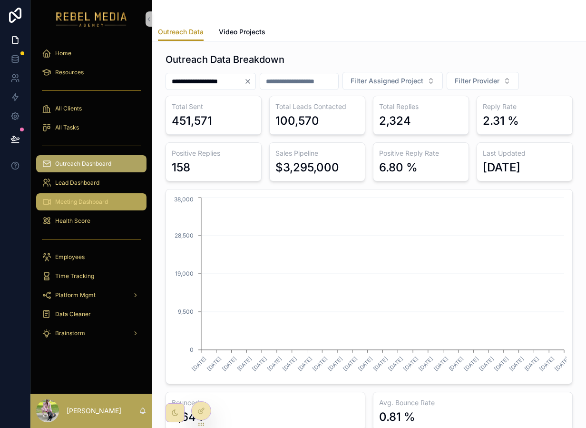
click at [107, 202] on span "Meeting Dashboard" at bounding box center [81, 202] width 53 height 8
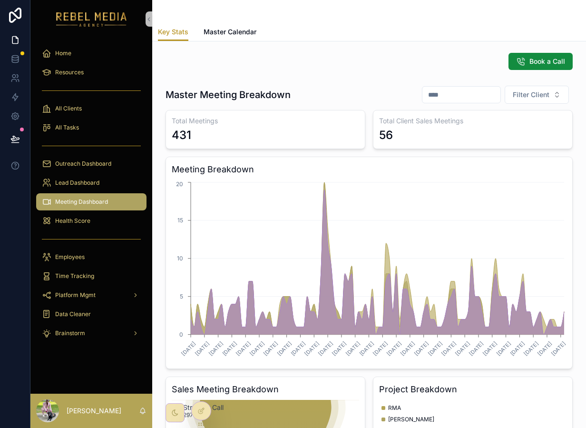
click at [532, 73] on div "Book a Call" at bounding box center [369, 61] width 419 height 25
click at [530, 67] on button "Book a Call" at bounding box center [541, 61] width 64 height 17
click at [204, 392] on icon at bounding box center [203, 392] width 1 height 2
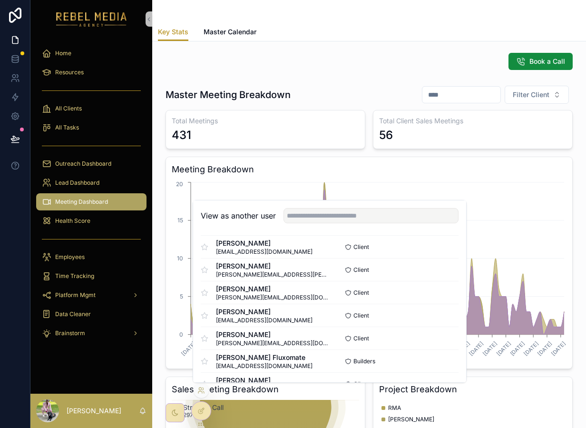
scroll to position [102, 0]
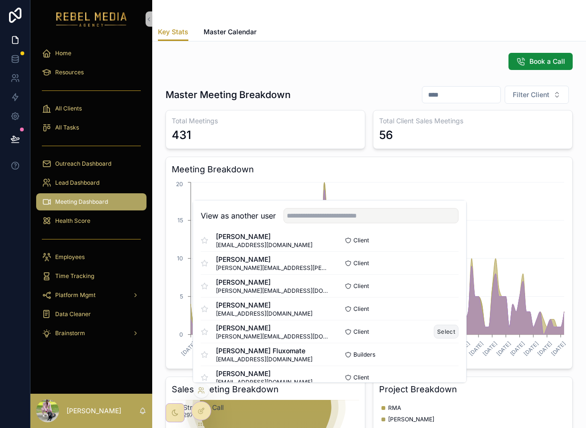
click at [445, 334] on button "Select" at bounding box center [446, 332] width 25 height 14
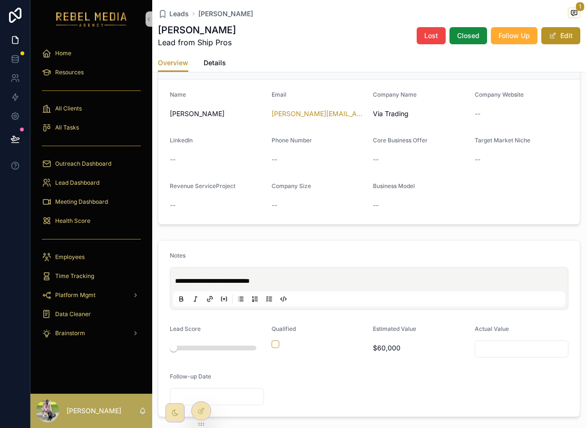
scroll to position [285, 0]
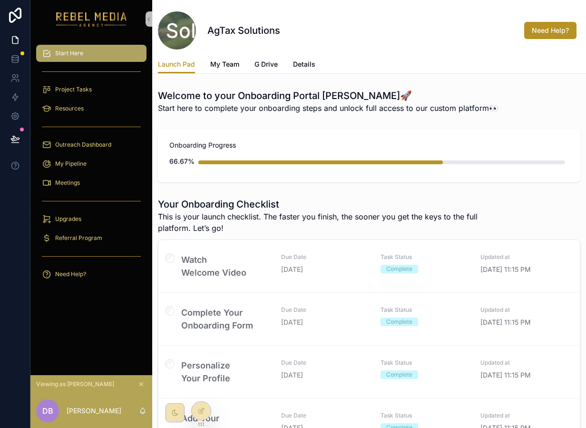
click at [218, 71] on link "My Team" at bounding box center [224, 65] width 29 height 19
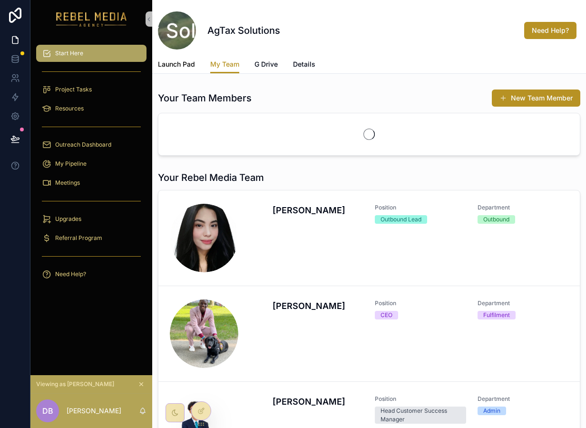
click at [182, 68] on span "Launch Pad" at bounding box center [176, 65] width 37 height 10
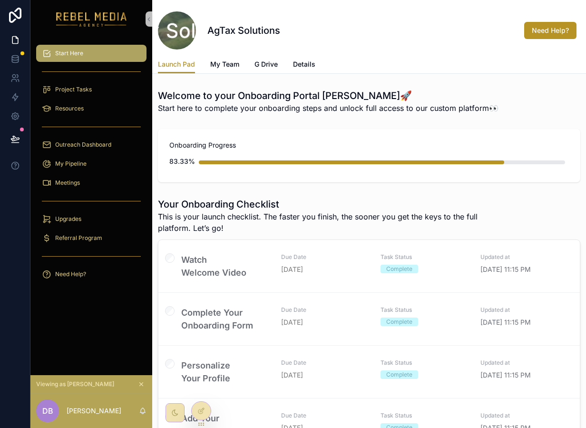
click at [213, 69] on link "My Team" at bounding box center [224, 65] width 29 height 19
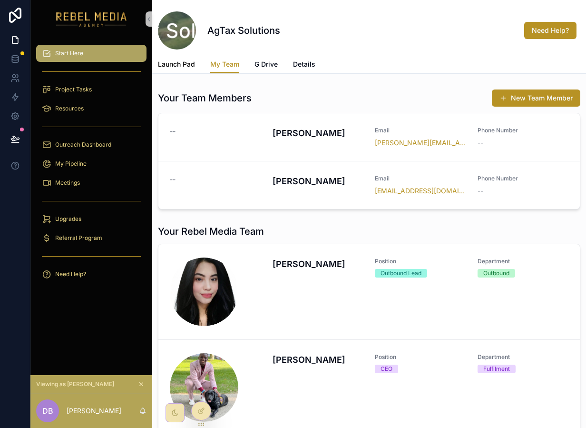
click at [187, 70] on link "Launch Pad" at bounding box center [176, 65] width 37 height 19
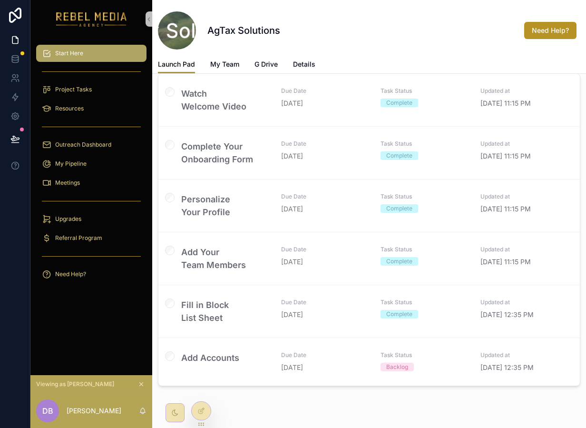
scroll to position [189, 0]
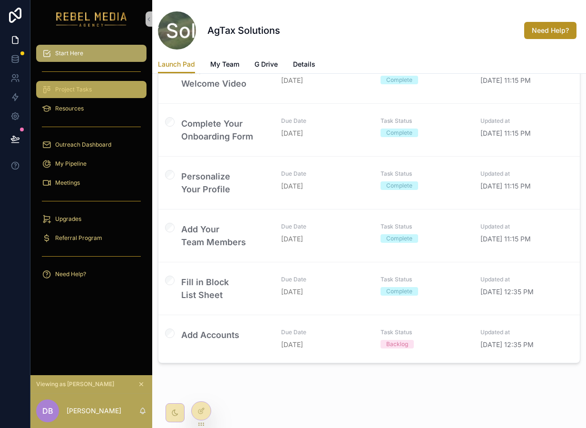
click at [85, 88] on span "Project Tasks" at bounding box center [73, 90] width 37 height 8
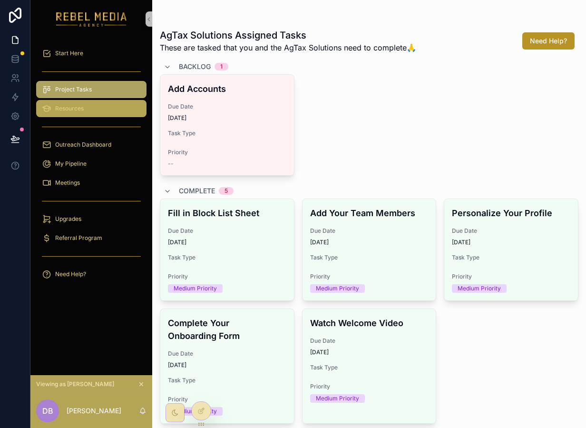
click at [79, 108] on span "Resources" at bounding box center [69, 109] width 29 height 8
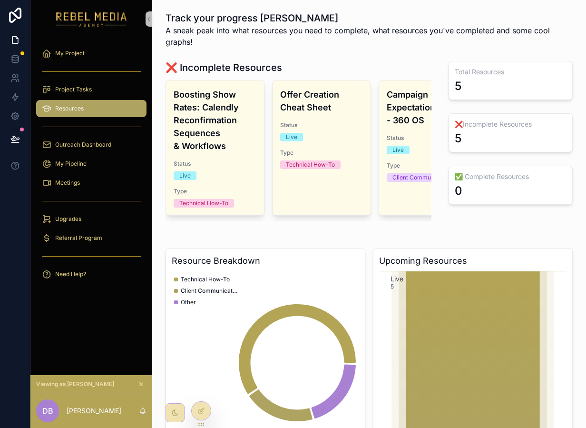
click at [264, 62] on h1 "❌ Incomplete Resources" at bounding box center [224, 67] width 117 height 13
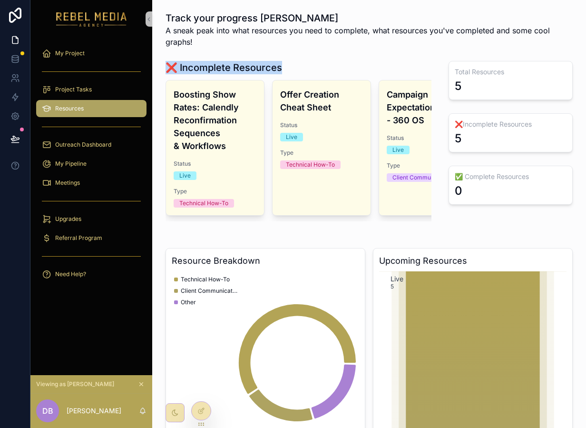
click at [264, 62] on h1 "❌ Incomplete Resources" at bounding box center [224, 67] width 117 height 13
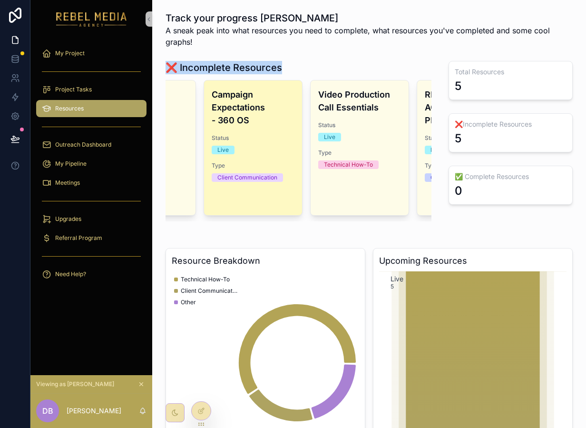
scroll to position [0, 181]
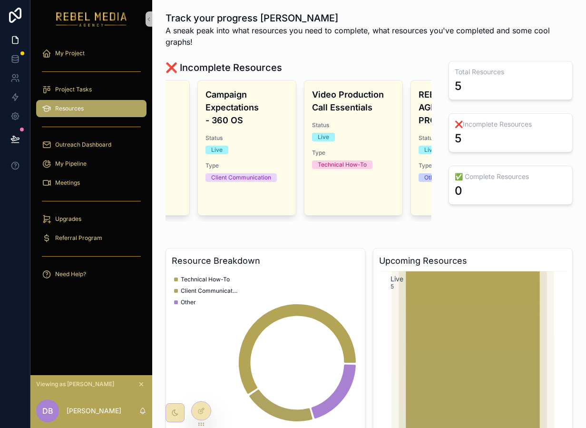
click at [236, 69] on h1 "❌ Incomplete Resources" at bounding box center [224, 67] width 117 height 13
click at [236, 68] on h1 "❌ Incomplete Resources" at bounding box center [224, 67] width 117 height 13
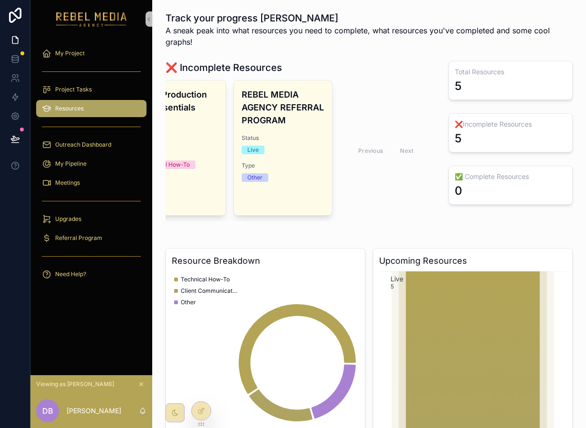
scroll to position [0, 0]
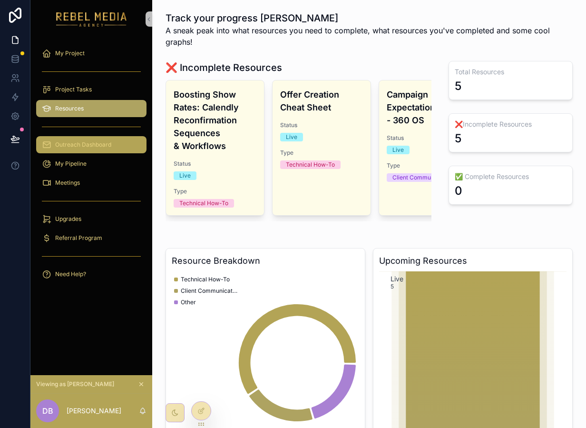
click at [85, 143] on span "Outreach Dashboard" at bounding box center [83, 145] width 56 height 8
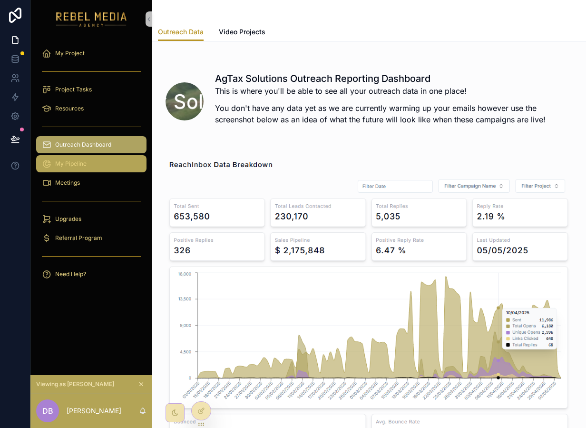
click at [108, 160] on div "My Pipeline" at bounding box center [91, 163] width 99 height 15
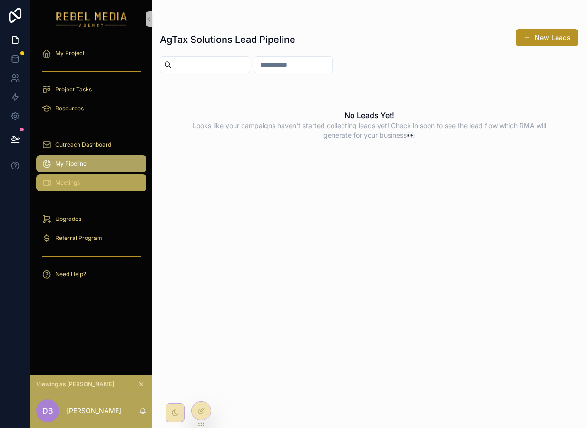
click at [99, 185] on div "Meetings" at bounding box center [91, 182] width 99 height 15
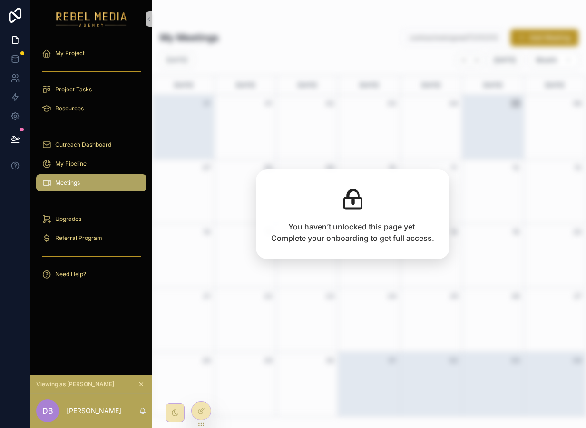
click at [100, 361] on div "My Project Project Tasks Resources Outreach Dashboard My Pipeline Meetings Upgr…" at bounding box center [91, 206] width 122 height 337
click at [113, 271] on div "Need Help?" at bounding box center [91, 274] width 99 height 15
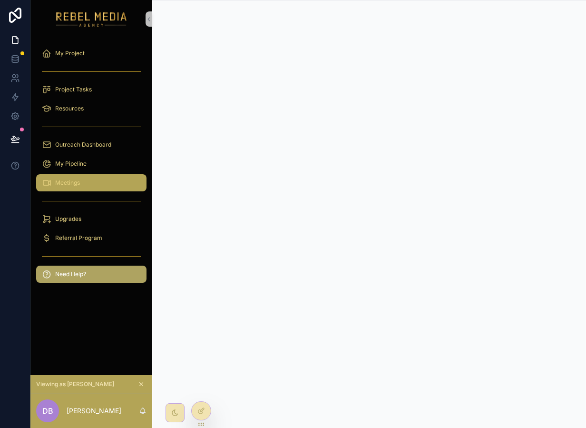
click at [89, 181] on div "Meetings" at bounding box center [91, 182] width 99 height 15
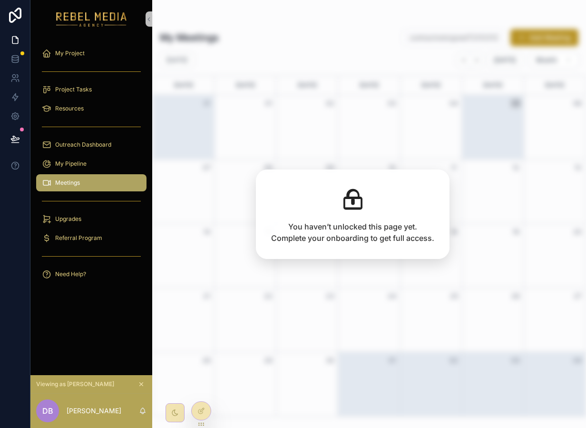
click at [90, 317] on div "My Project Project Tasks Resources Outreach Dashboard My Pipeline Meetings Upgr…" at bounding box center [91, 206] width 122 height 337
click at [95, 279] on div "Need Help?" at bounding box center [91, 274] width 99 height 15
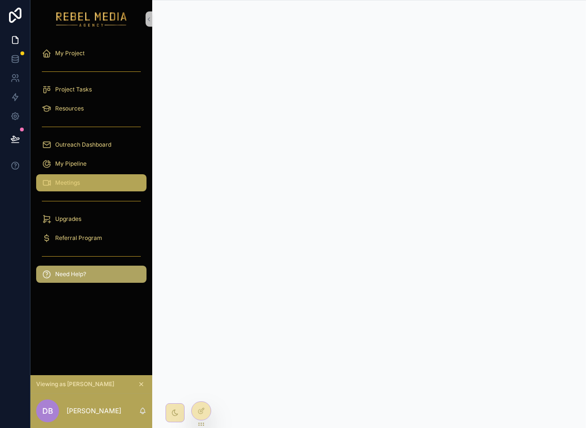
click at [61, 190] on link "Meetings" at bounding box center [91, 182] width 110 height 17
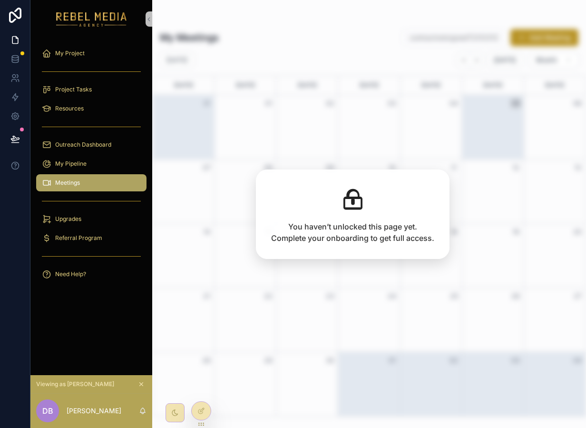
click at [77, 181] on span "Meetings" at bounding box center [67, 183] width 25 height 8
click at [89, 149] on div "Outreach Dashboard" at bounding box center [91, 144] width 99 height 15
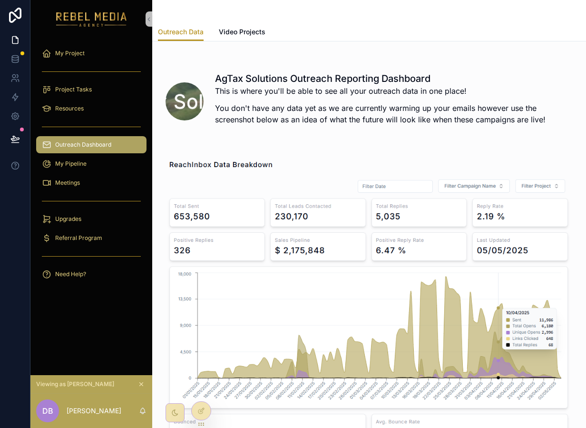
click at [91, 120] on div "scrollable content" at bounding box center [91, 126] width 110 height 15
click at [142, 386] on icon "scrollable content" at bounding box center [141, 384] width 7 height 7
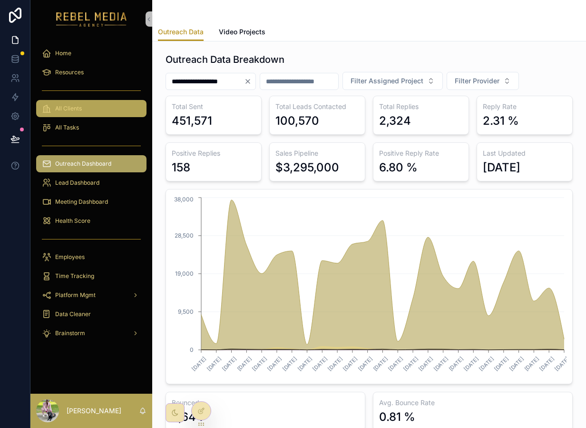
drag, startPoint x: 78, startPoint y: 109, endPoint x: 140, endPoint y: 115, distance: 62.7
click at [78, 109] on span "All Clients" at bounding box center [68, 109] width 27 height 8
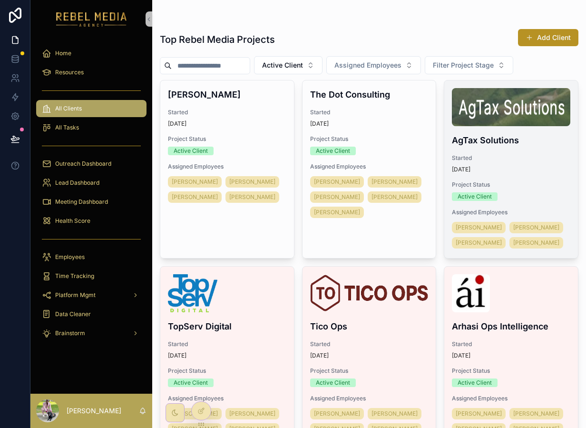
click at [489, 161] on span "Started" at bounding box center [511, 158] width 119 height 8
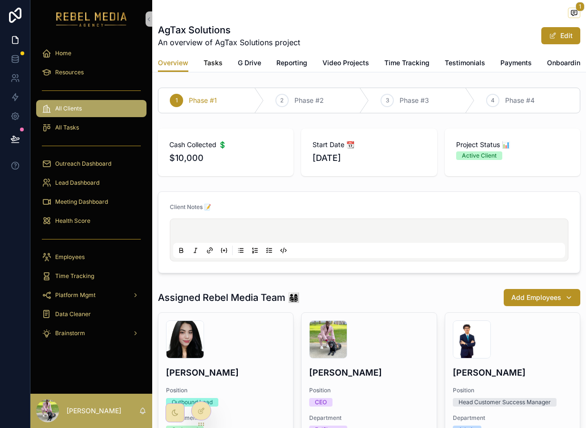
click at [219, 64] on span "Tasks" at bounding box center [213, 63] width 19 height 10
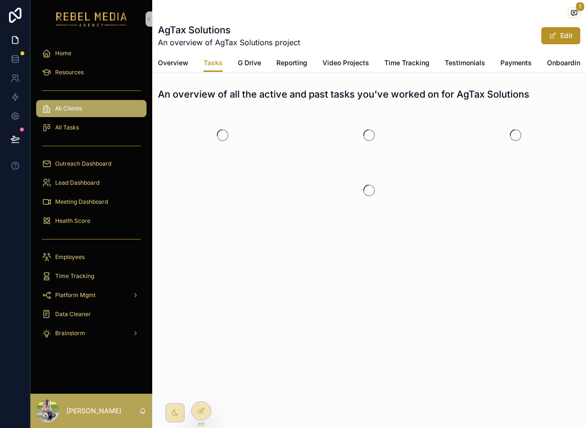
click at [248, 65] on span "G Drive" at bounding box center [249, 63] width 23 height 10
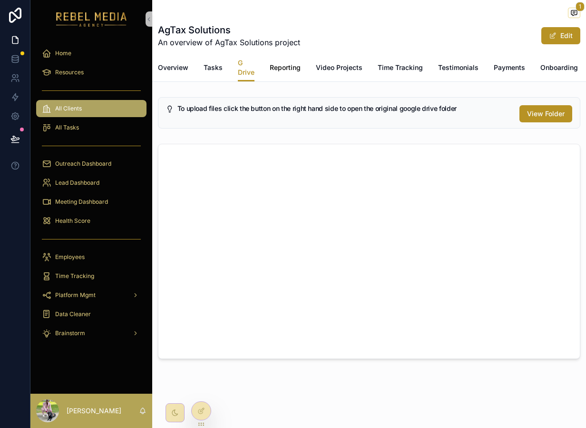
click at [285, 76] on link "Reporting" at bounding box center [285, 68] width 31 height 19
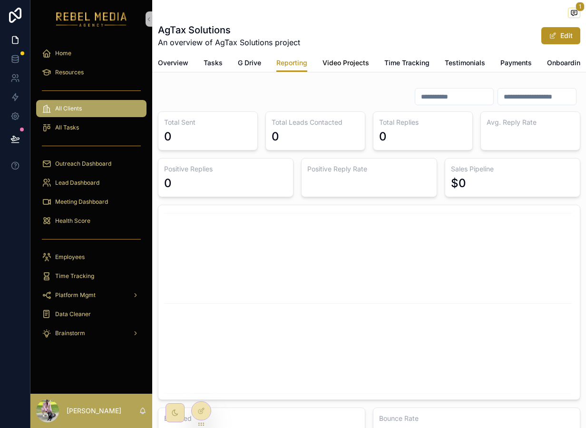
click at [334, 72] on link "Video Projects" at bounding box center [346, 63] width 47 height 19
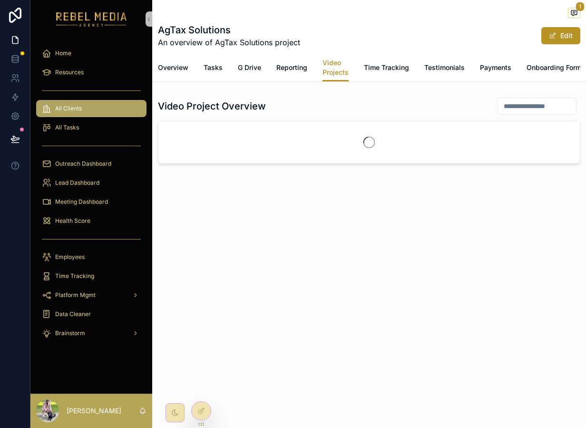
click at [413, 71] on div "Overview Tasks G Drive Reporting Video Projects Time Tracking Testimonials Paym…" at bounding box center [369, 68] width 423 height 28
click at [469, 68] on div "Overview Tasks G Drive Reporting Video Projects Time Tracking Testimonials Paym…" at bounding box center [369, 68] width 423 height 28
click at [545, 66] on span "Onboarding Form" at bounding box center [554, 68] width 55 height 10
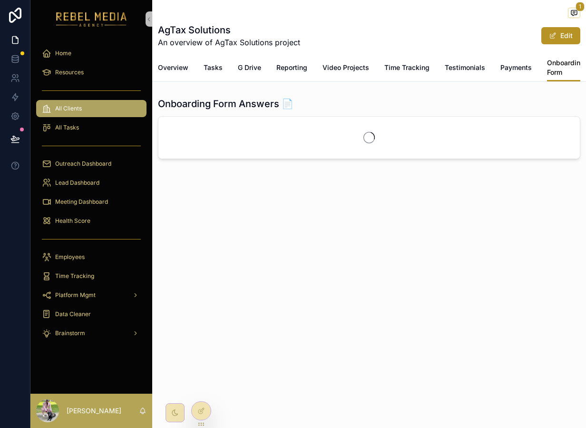
scroll to position [0, 85]
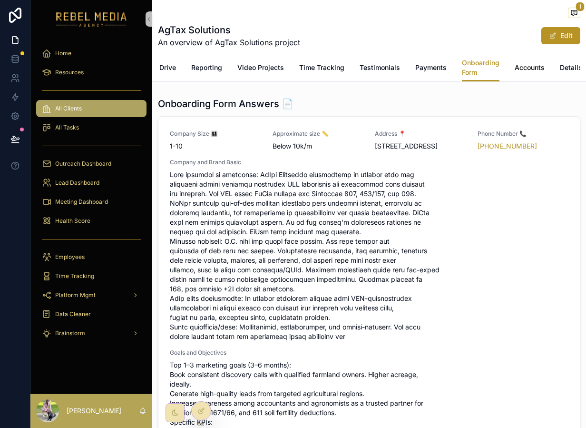
click at [537, 68] on span "Accounts" at bounding box center [530, 68] width 30 height 10
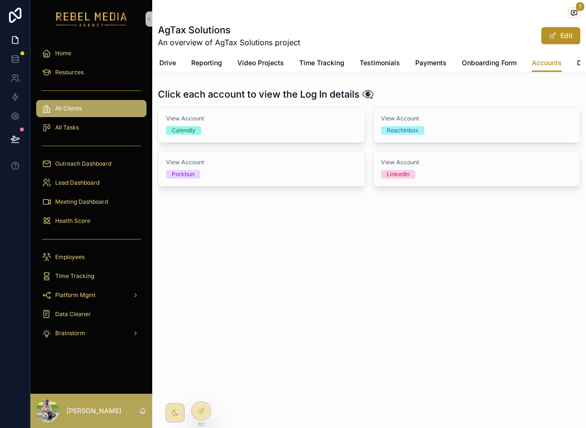
click at [240, 61] on span "Video Projects" at bounding box center [261, 63] width 47 height 10
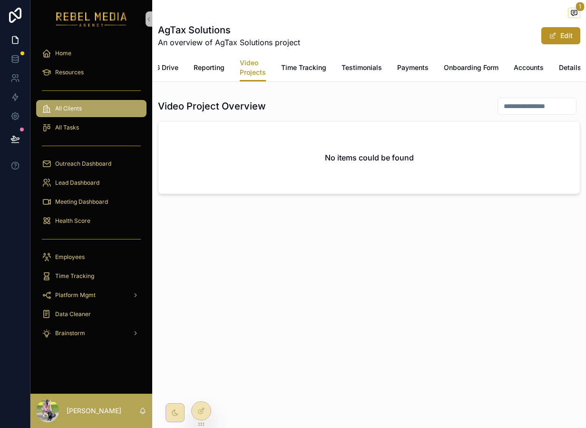
click at [208, 71] on span "Reporting" at bounding box center [209, 68] width 31 height 10
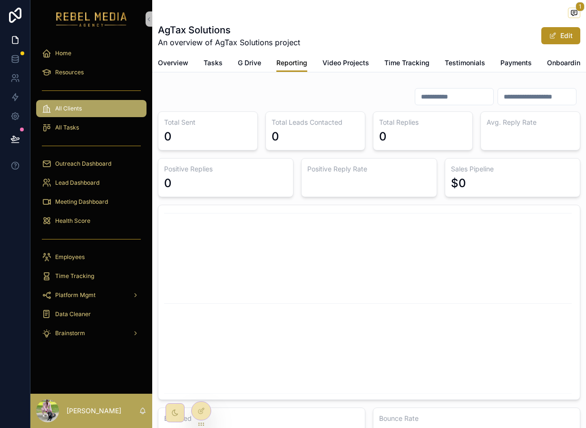
scroll to position [0, 0]
click at [209, 62] on span "Tasks" at bounding box center [212, 63] width 19 height 10
